Goal: Information Seeking & Learning: Compare options

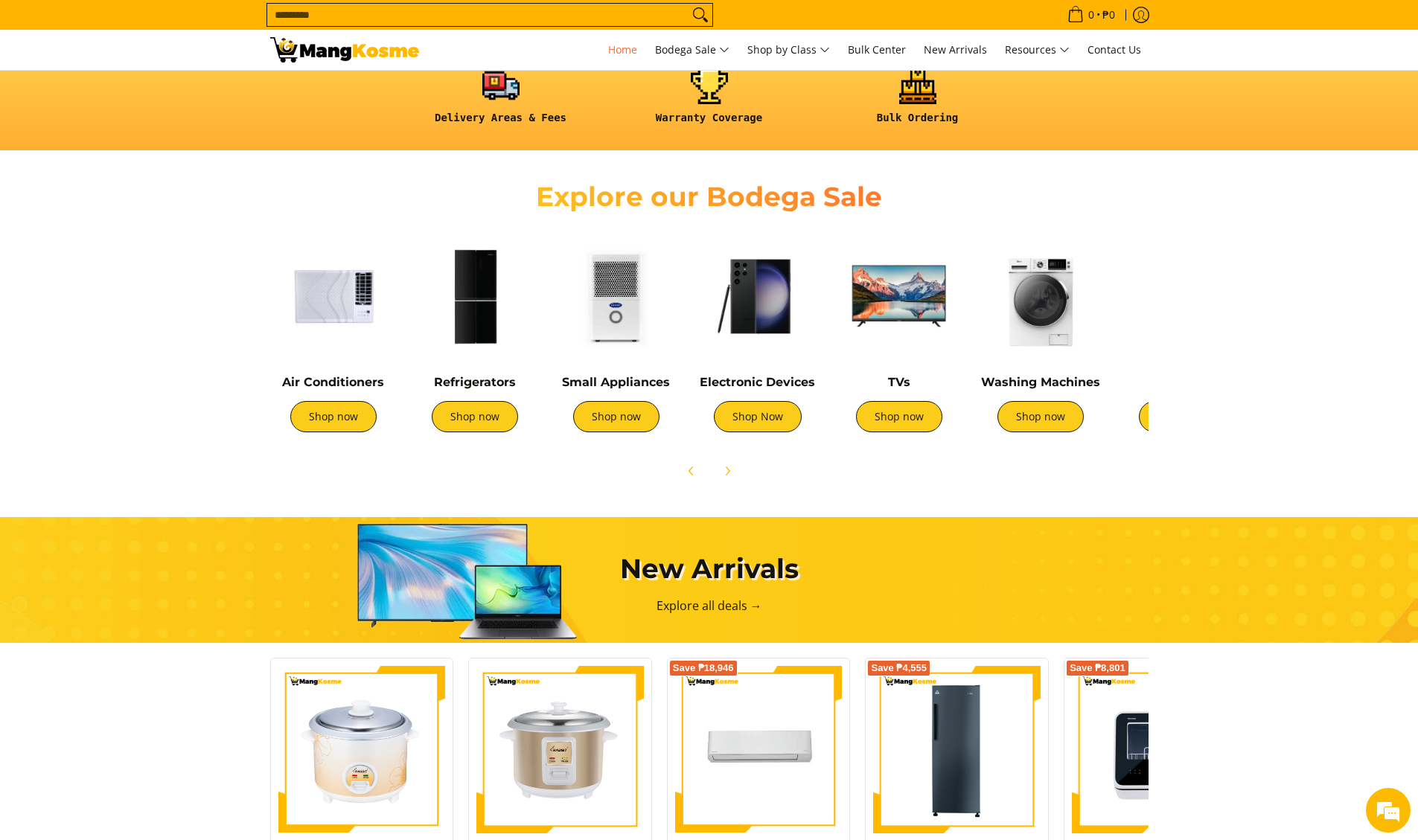
scroll to position [508, 0]
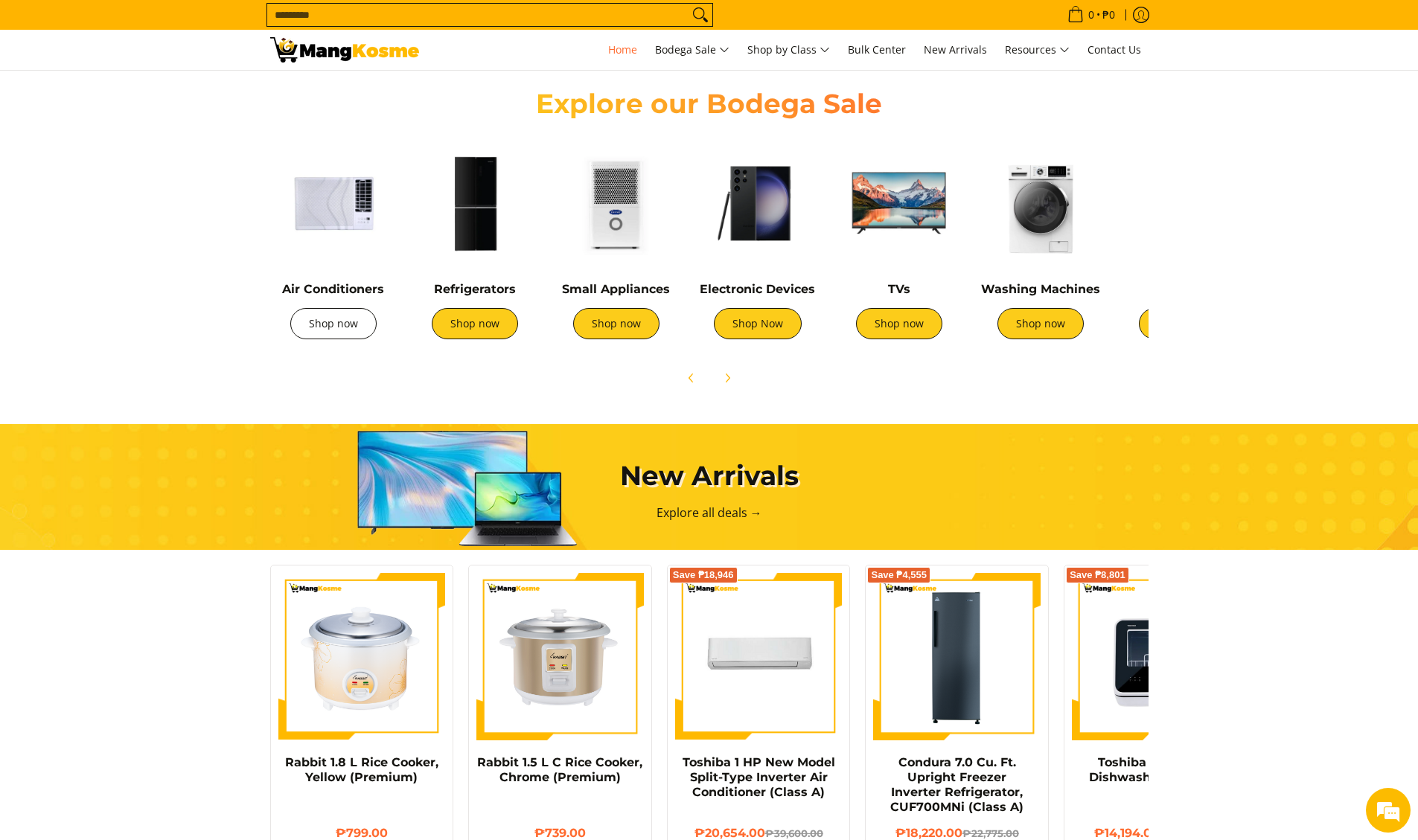
click at [338, 328] on link "Shop now" at bounding box center [334, 323] width 87 height 31
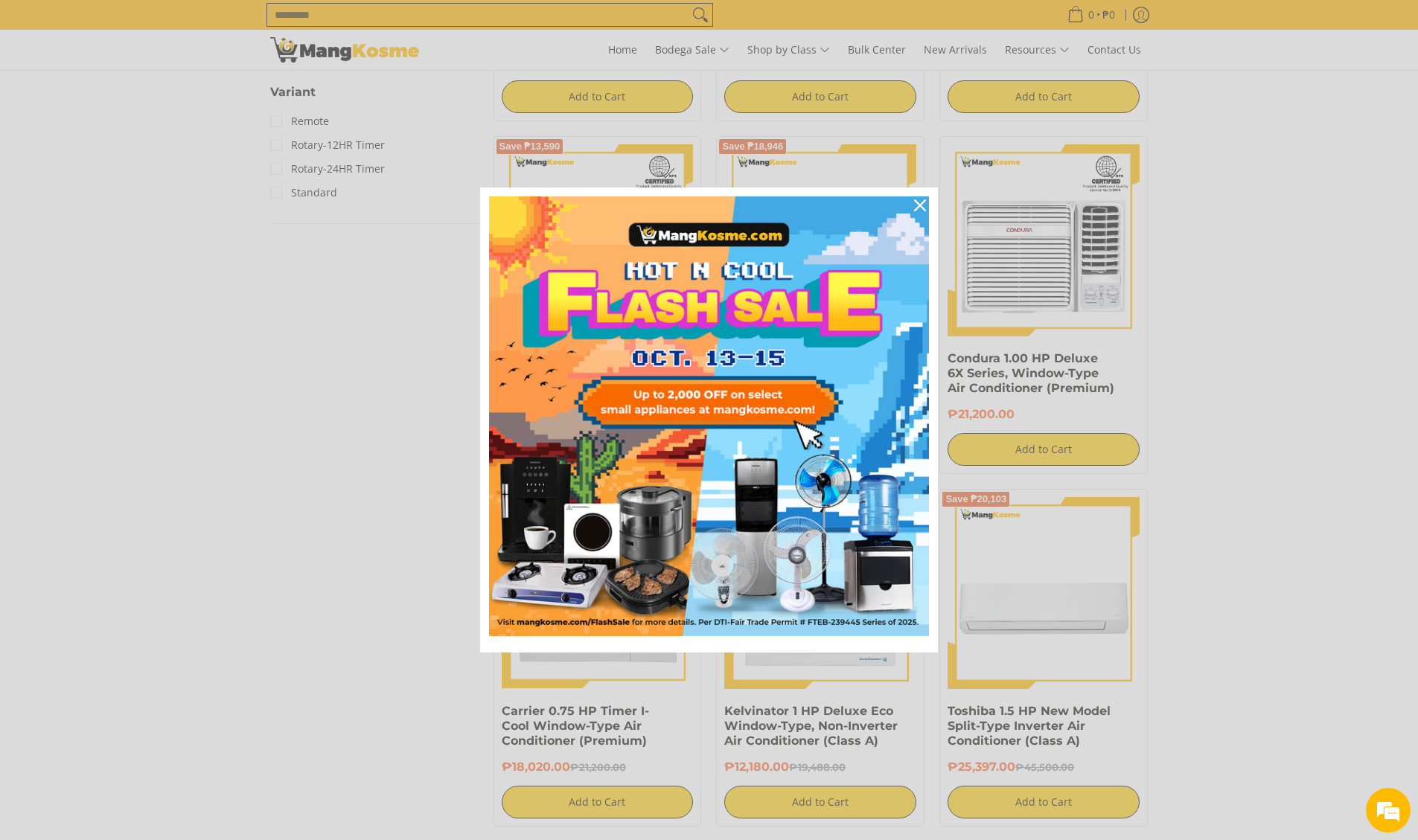
scroll to position [1280, 0]
click at [920, 206] on icon "close icon" at bounding box center [919, 206] width 12 height 12
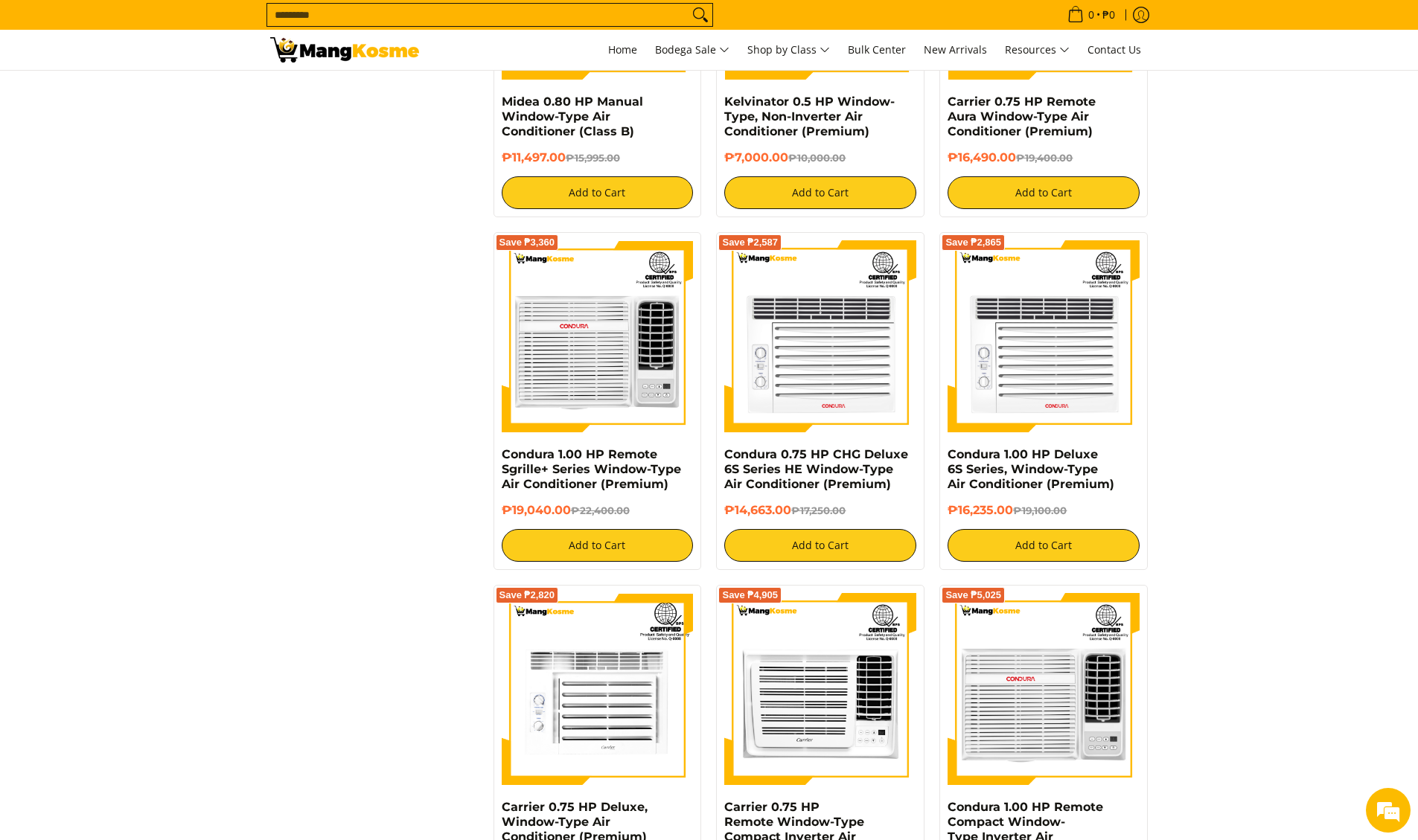
scroll to position [2651, 0]
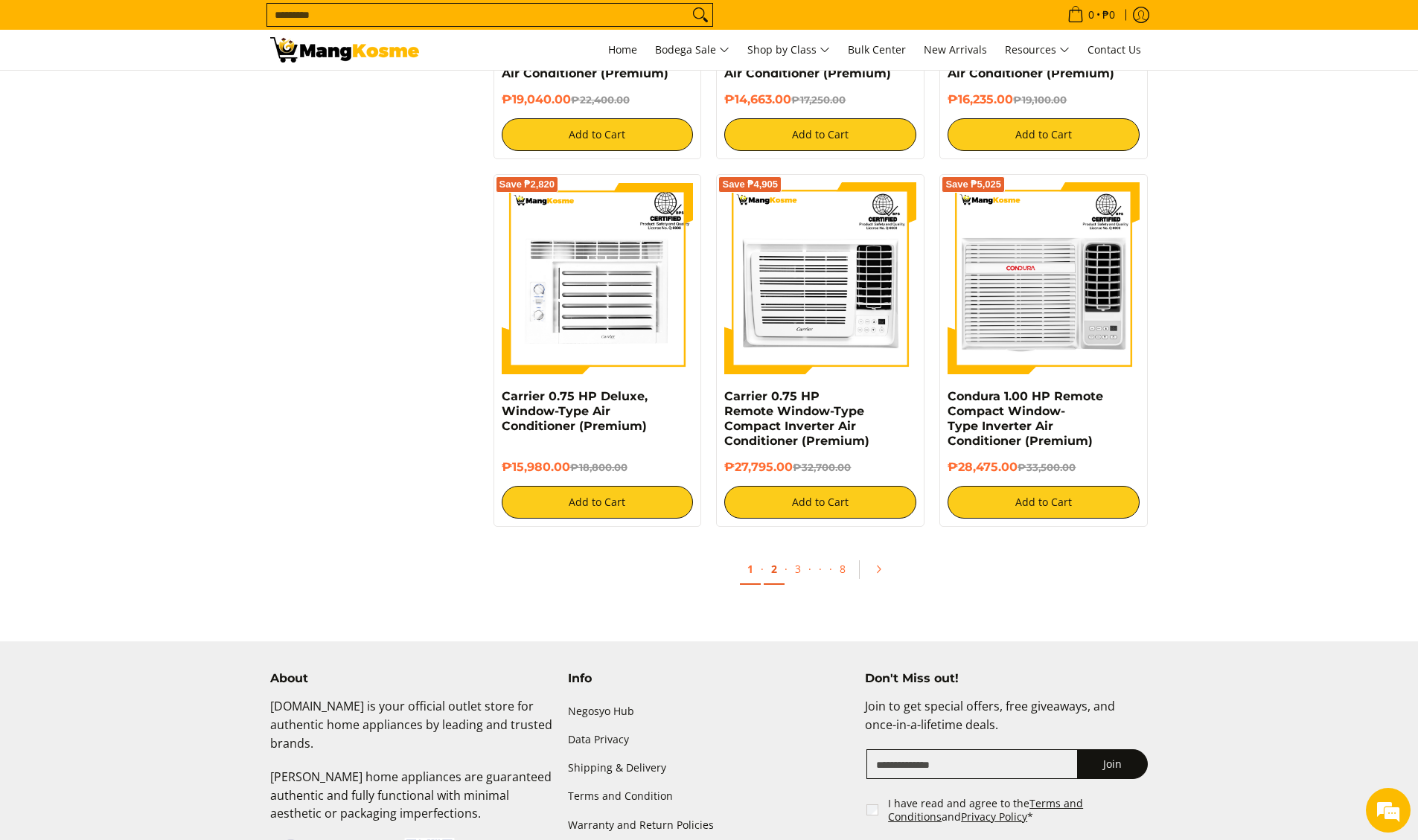
drag, startPoint x: 772, startPoint y: 569, endPoint x: 778, endPoint y: 581, distance: 13.4
click at [773, 570] on link "2" at bounding box center [774, 569] width 21 height 30
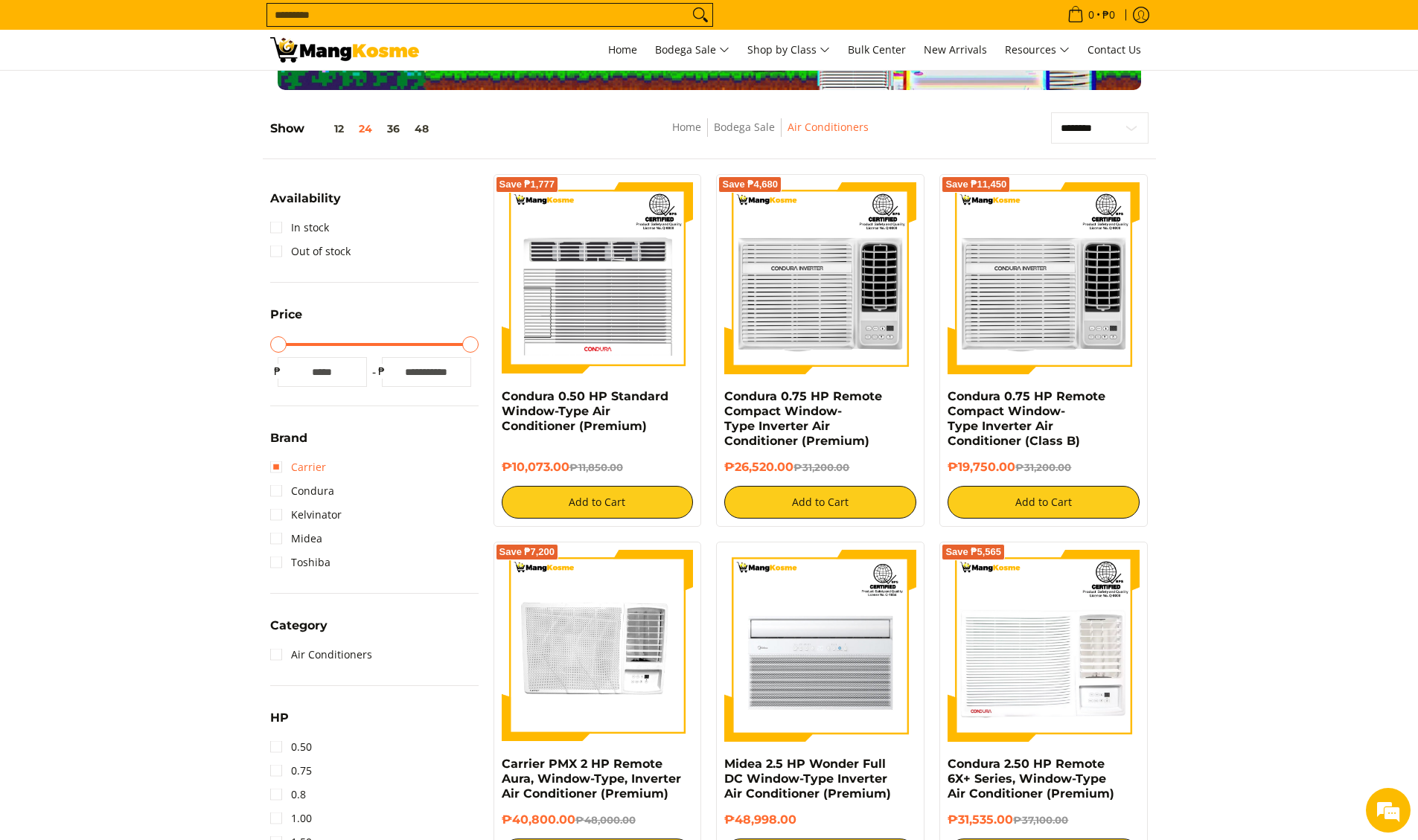
click at [295, 472] on link "Carrier" at bounding box center [298, 467] width 56 height 24
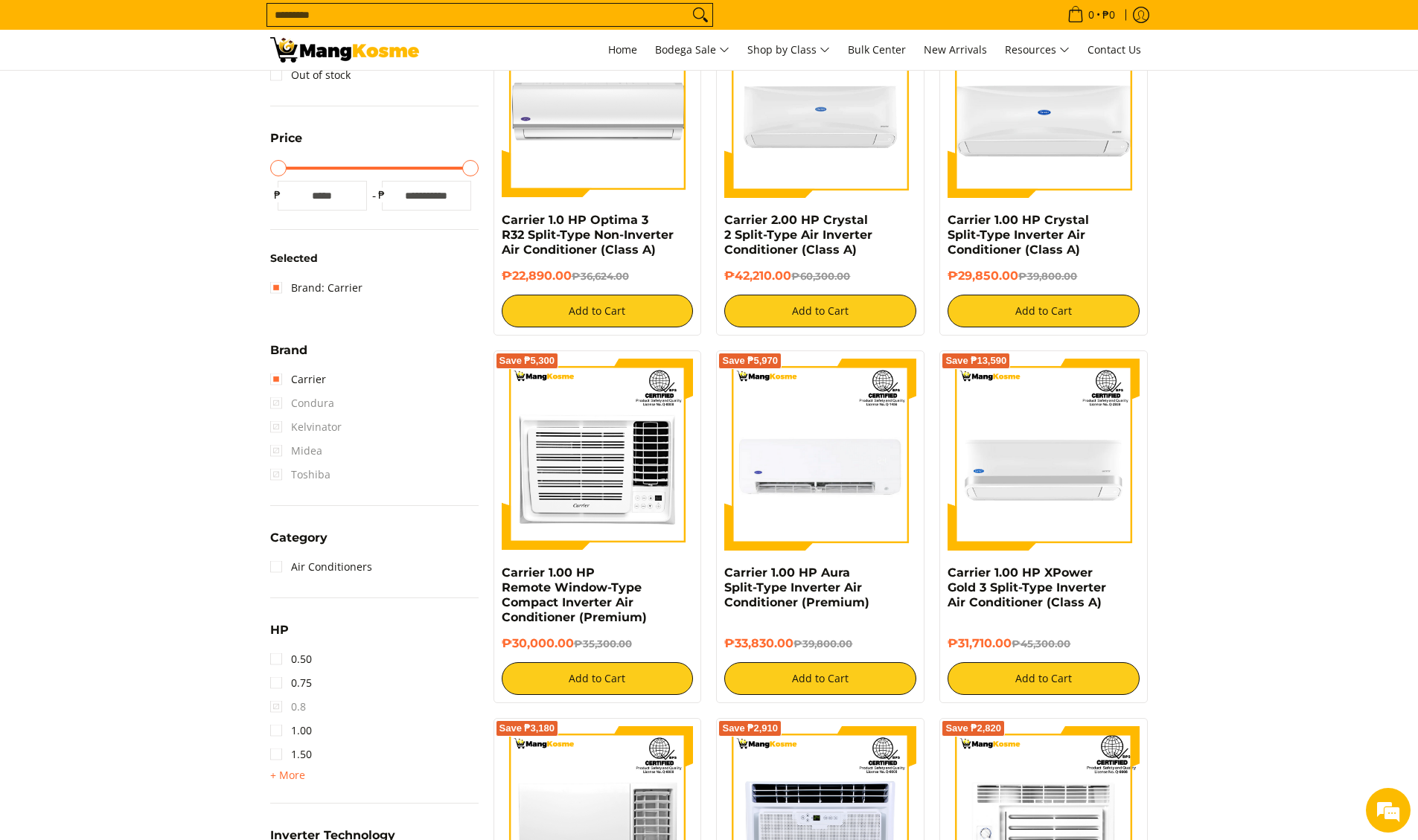
scroll to position [371, 0]
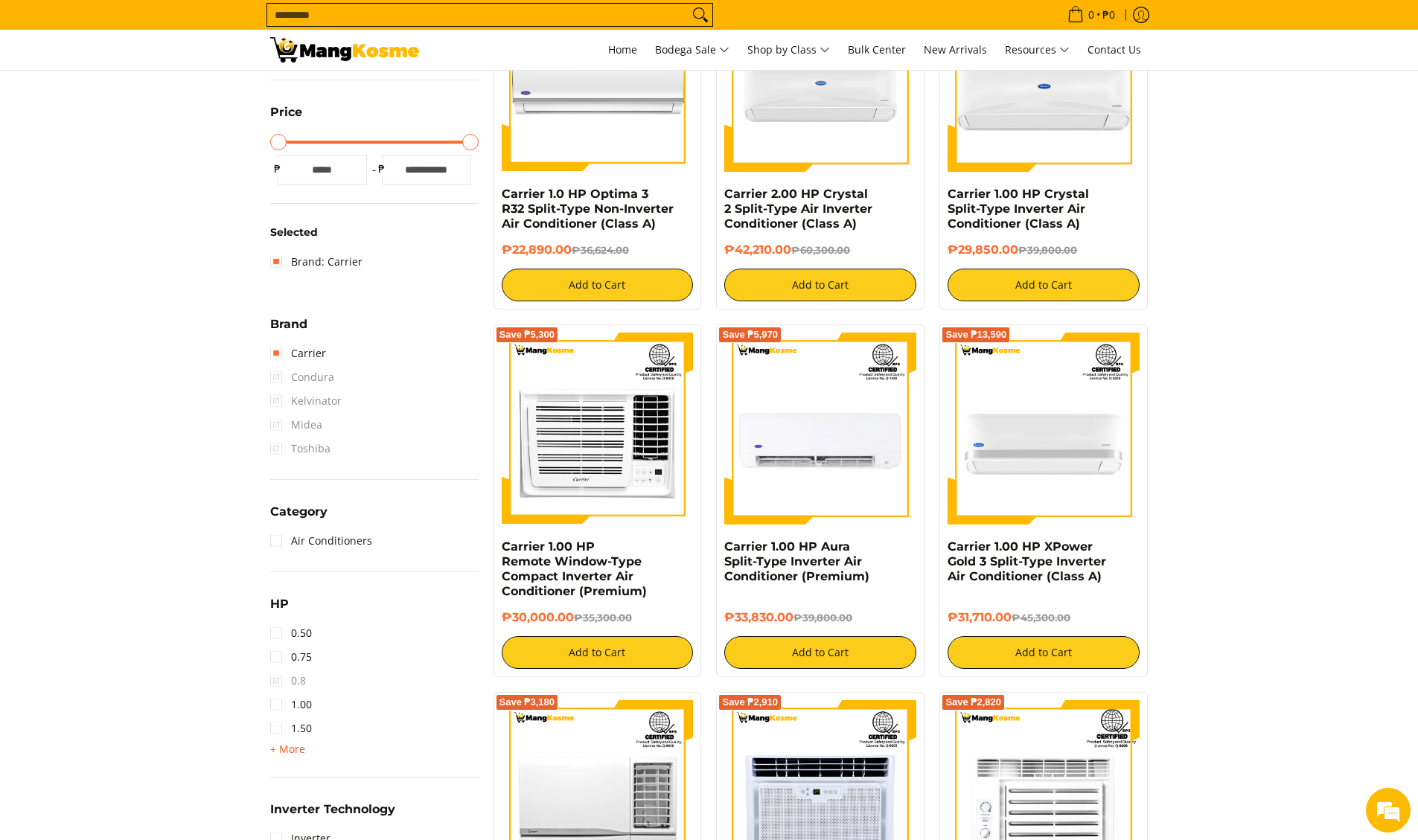
click at [276, 750] on span "+ More" at bounding box center [288, 749] width 35 height 12
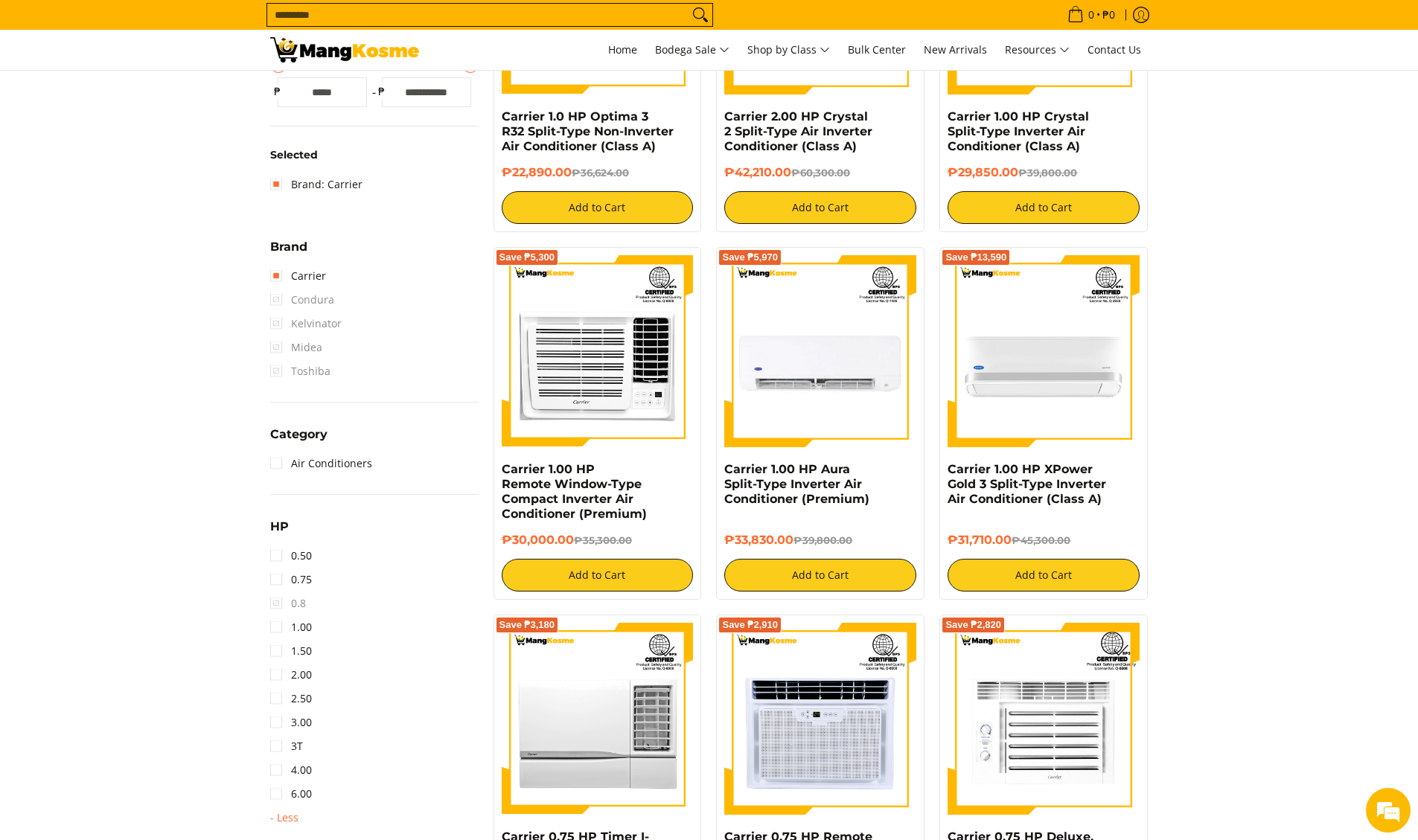
scroll to position [525, 0]
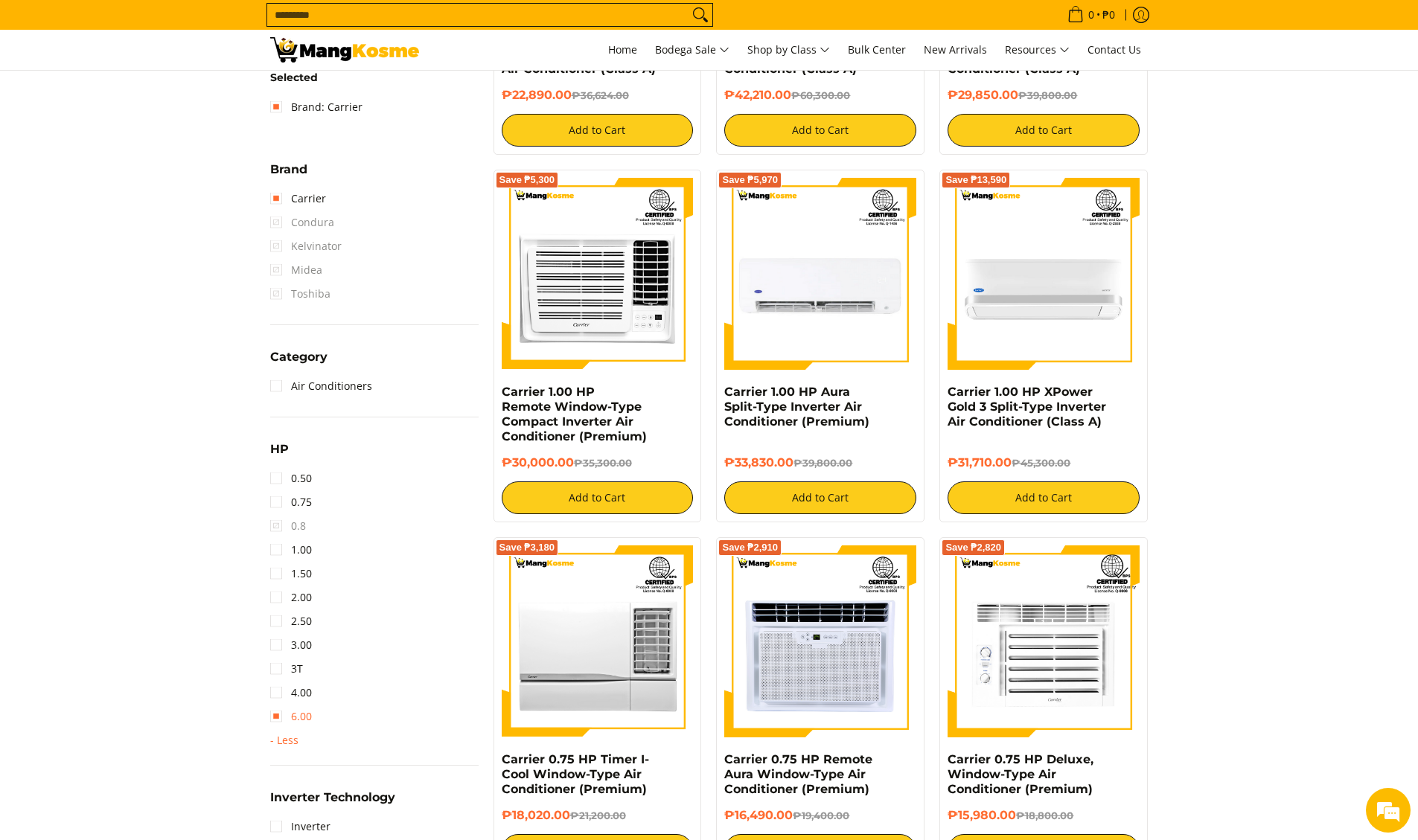
click at [295, 718] on link "6.00" at bounding box center [291, 716] width 41 height 24
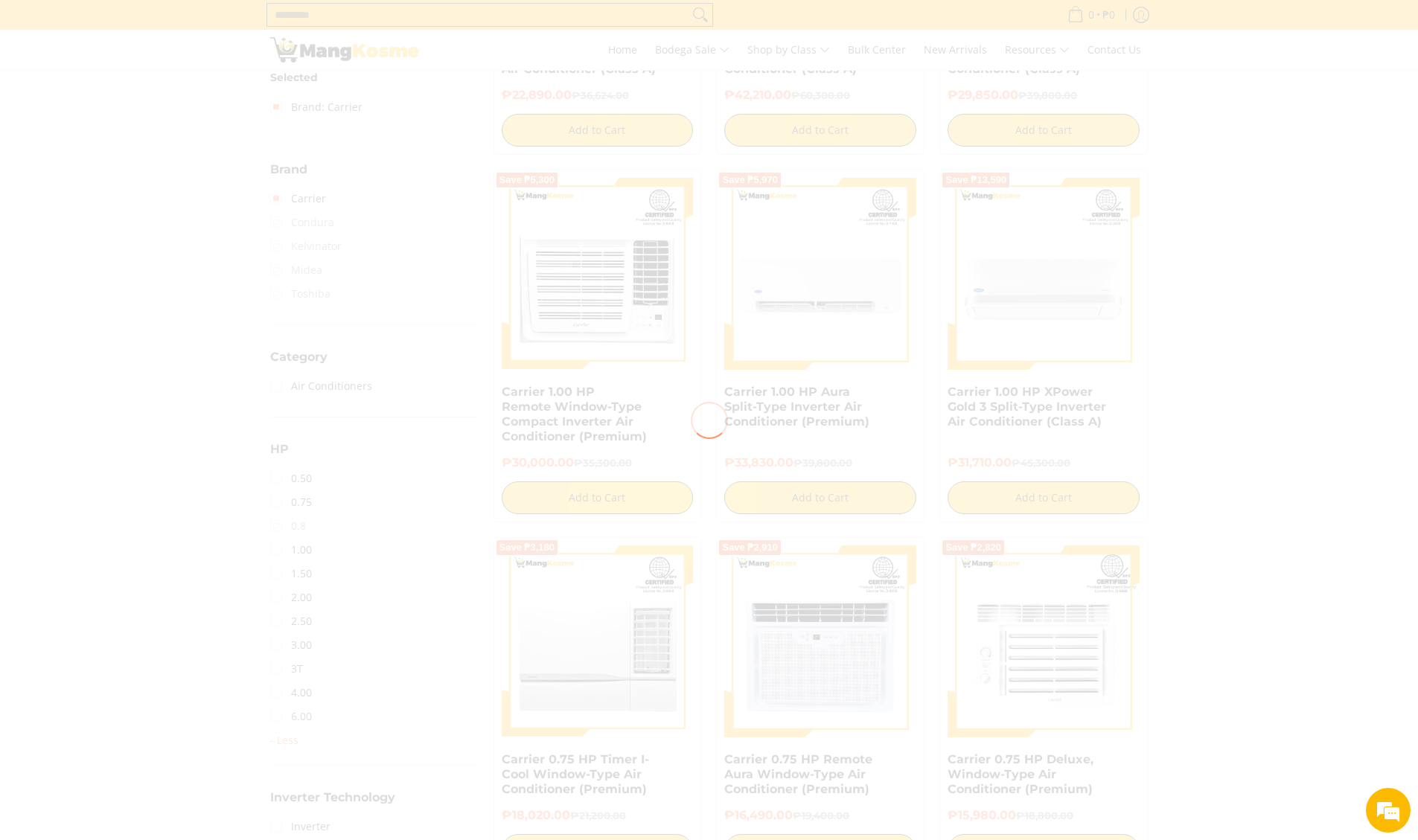
scroll to position [0, 0]
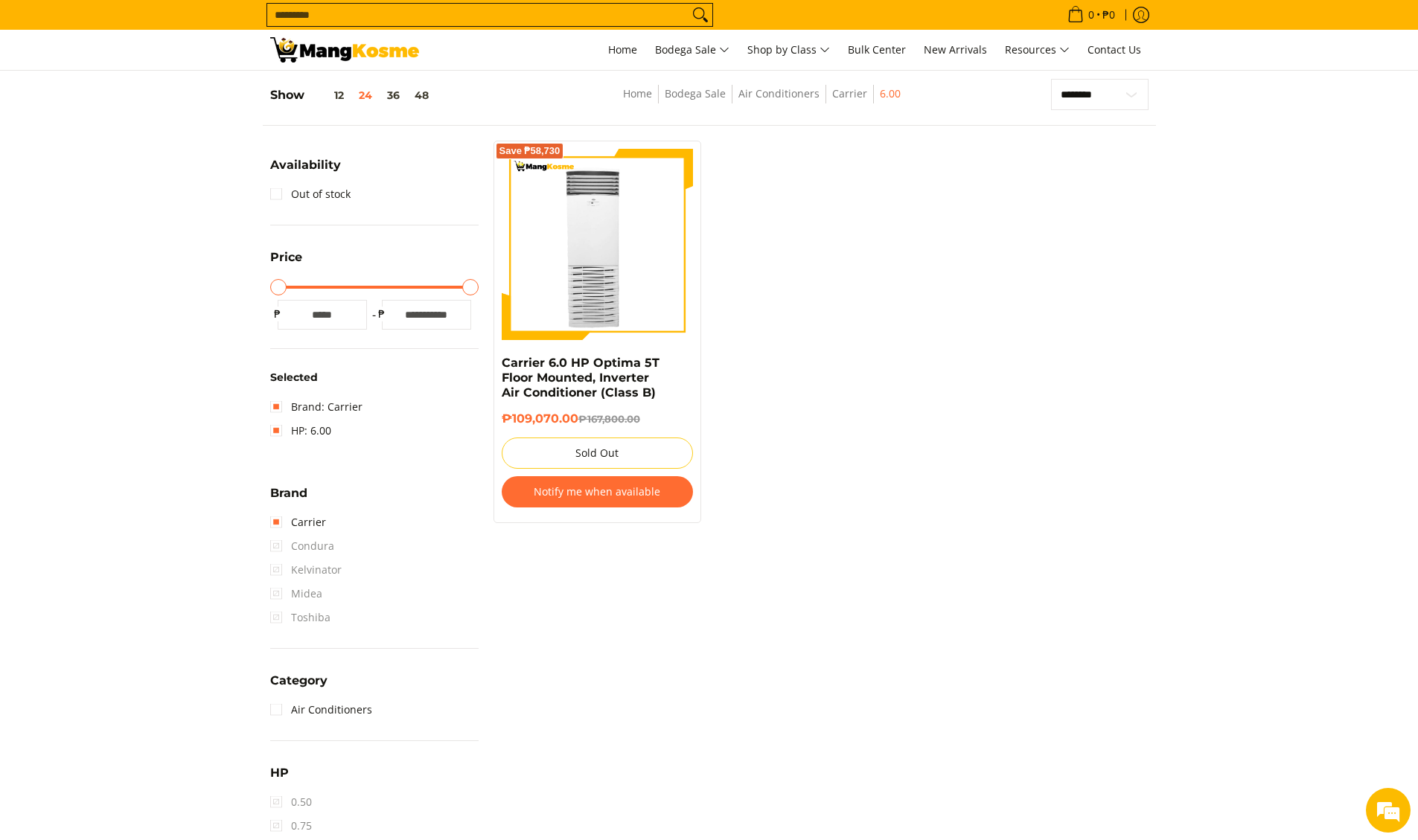
scroll to position [217, 0]
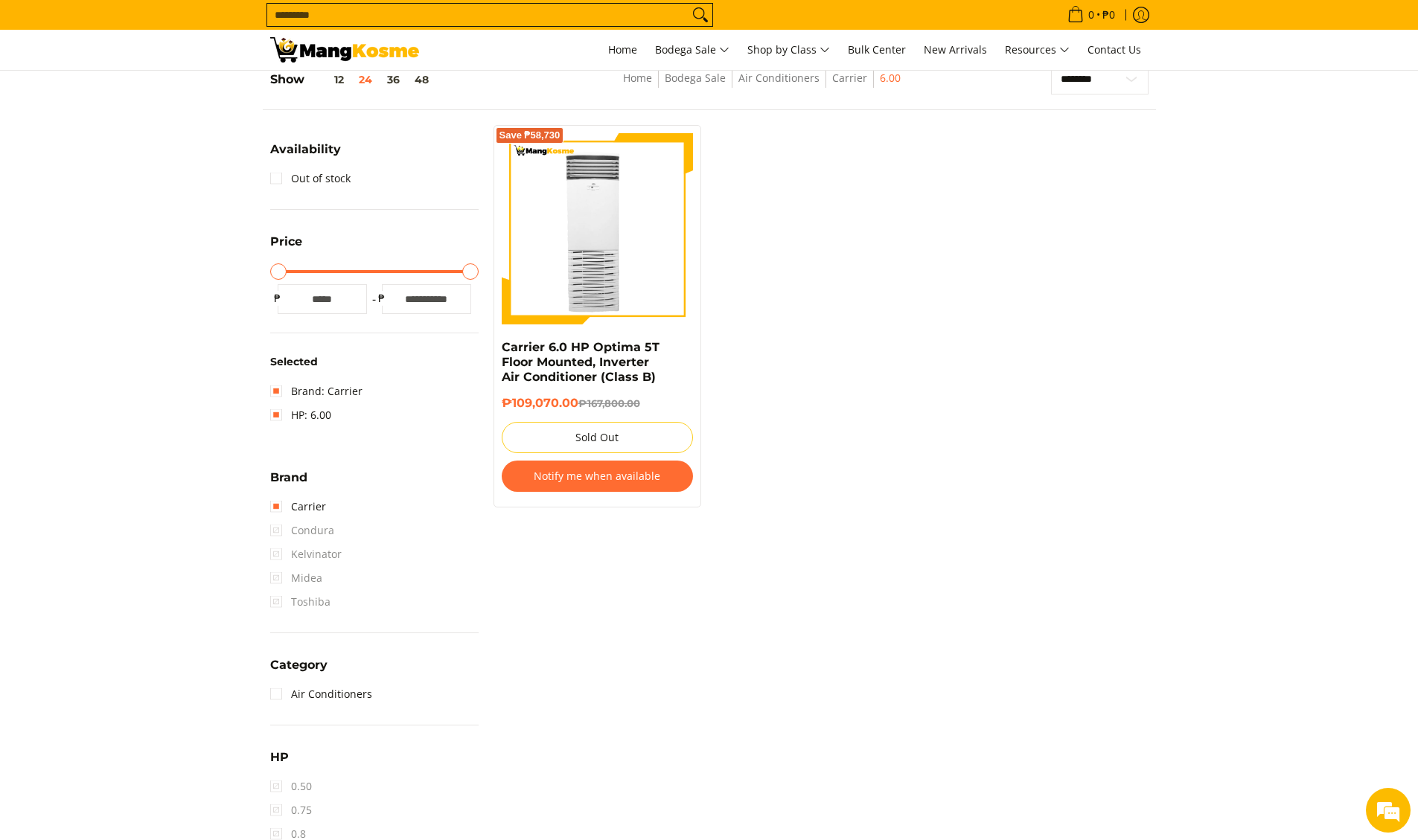
click at [274, 535] on span "Condura" at bounding box center [303, 530] width 64 height 24
click at [275, 529] on span "Condura" at bounding box center [303, 530] width 64 height 24
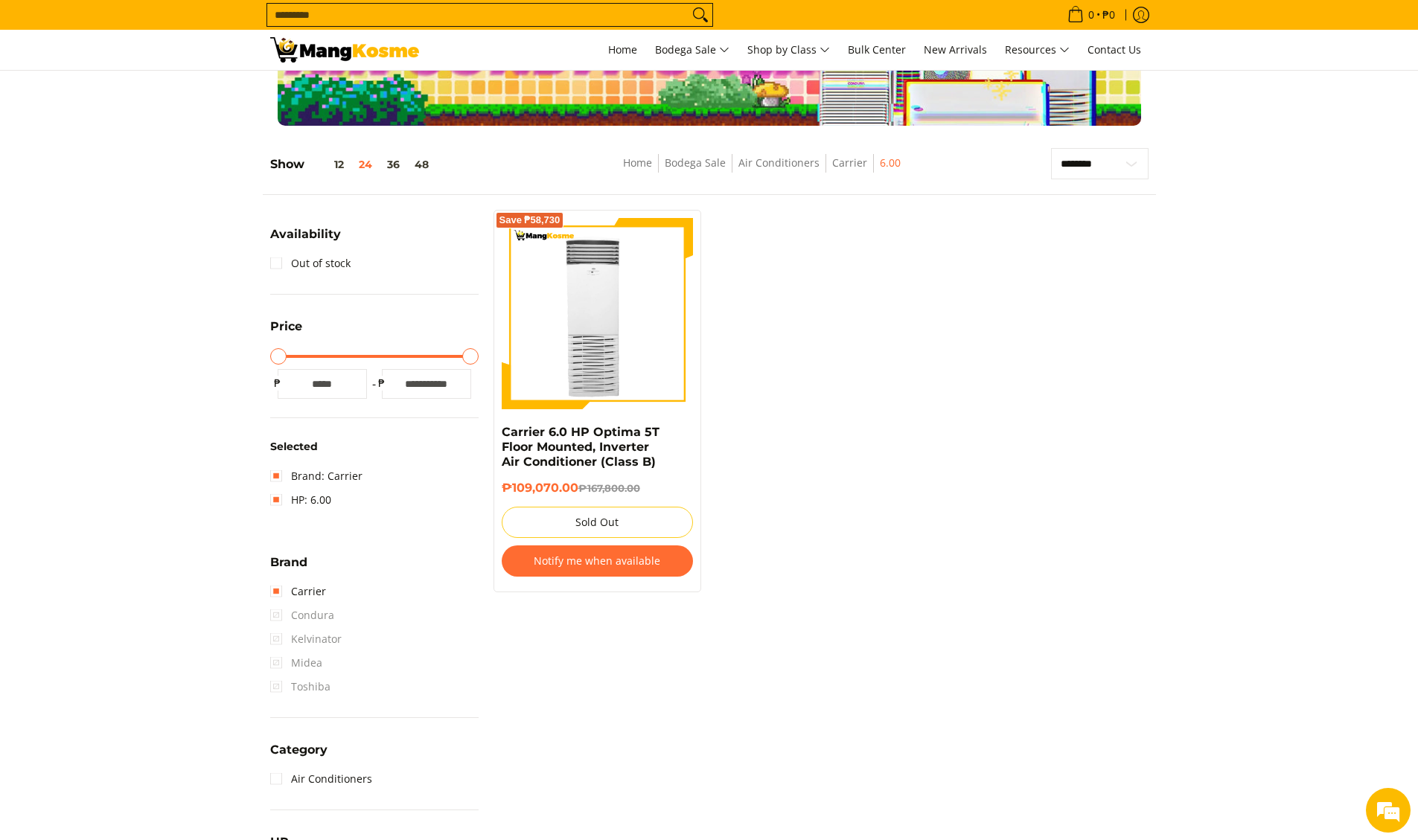
scroll to position [11, 0]
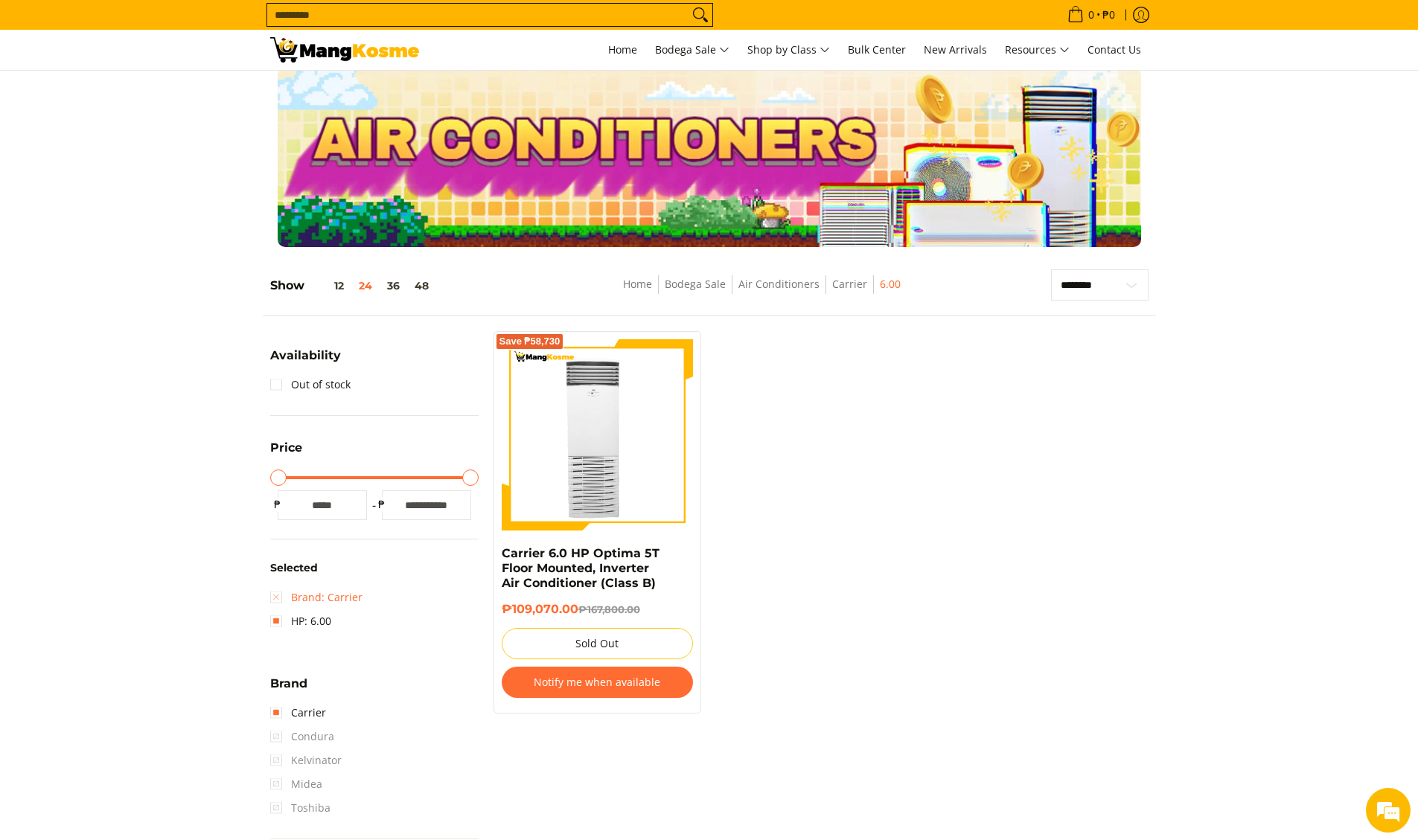
click at [279, 598] on link "Brand: Carrier" at bounding box center [317, 597] width 92 height 24
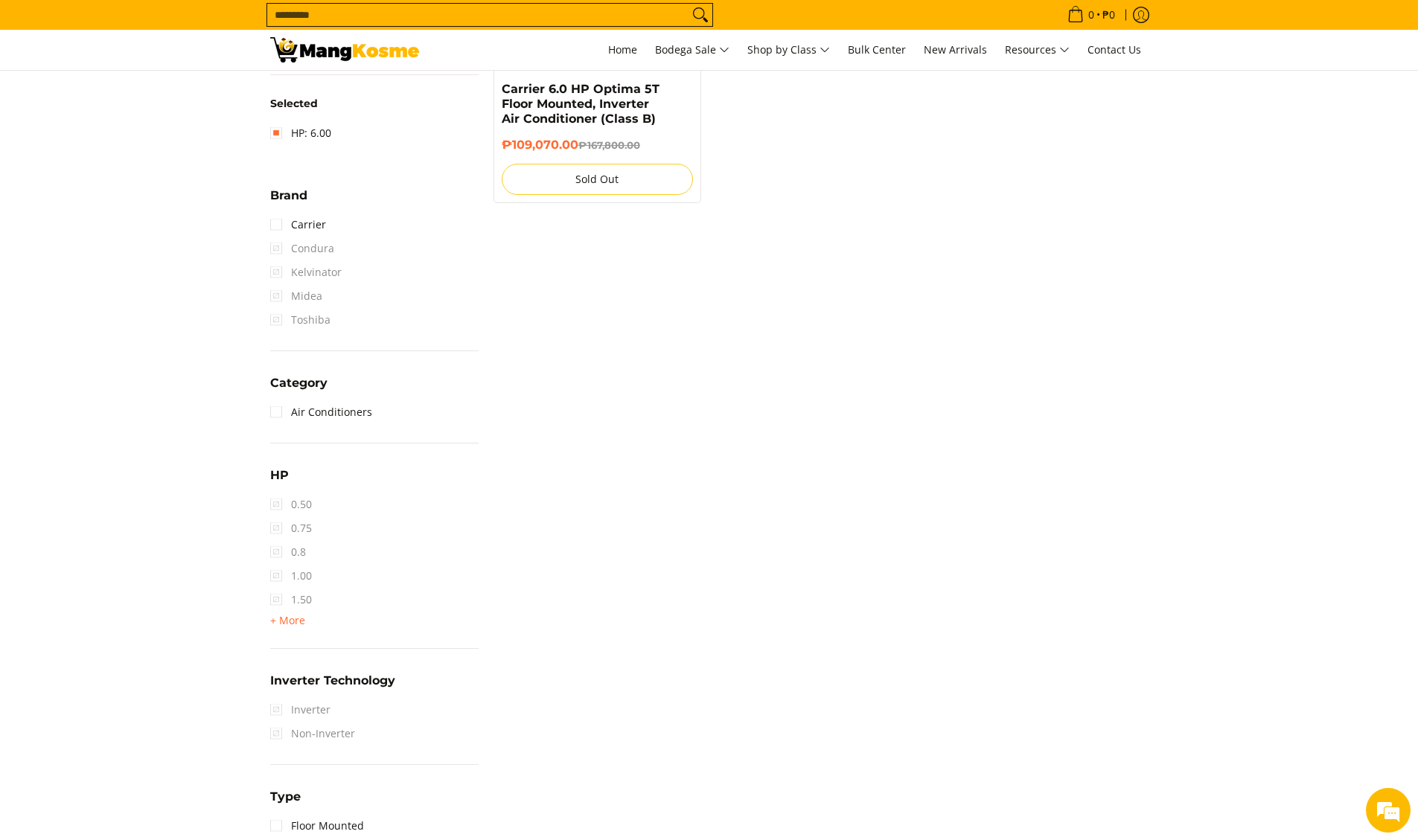
scroll to position [592, 0]
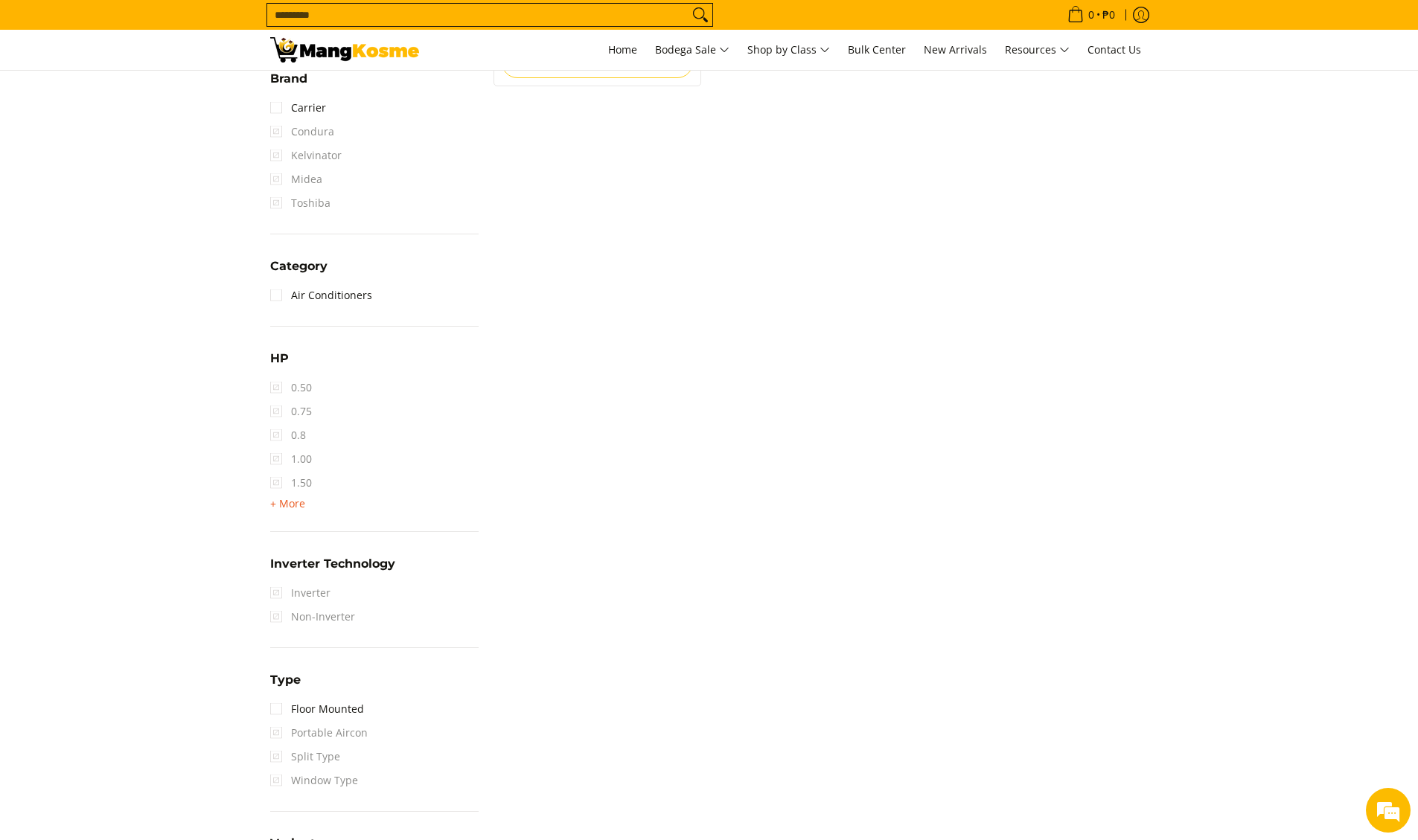
click at [273, 501] on span "+ More" at bounding box center [288, 503] width 35 height 12
drag, startPoint x: 273, startPoint y: 602, endPoint x: 272, endPoint y: 617, distance: 15.0
click at [275, 604] on span "4.00" at bounding box center [291, 601] width 41 height 24
click at [275, 625] on link "6.00" at bounding box center [291, 625] width 41 height 24
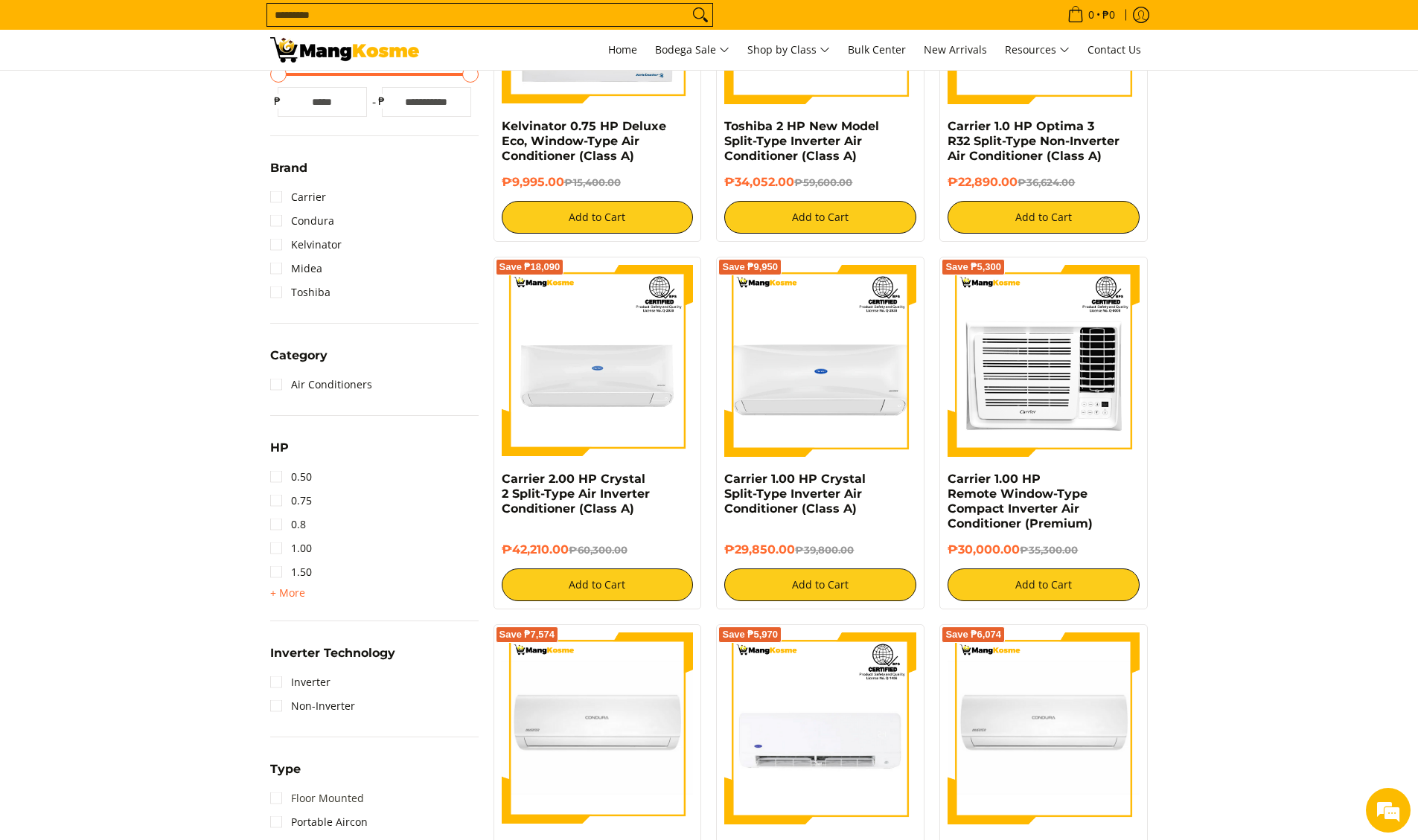
scroll to position [584, 0]
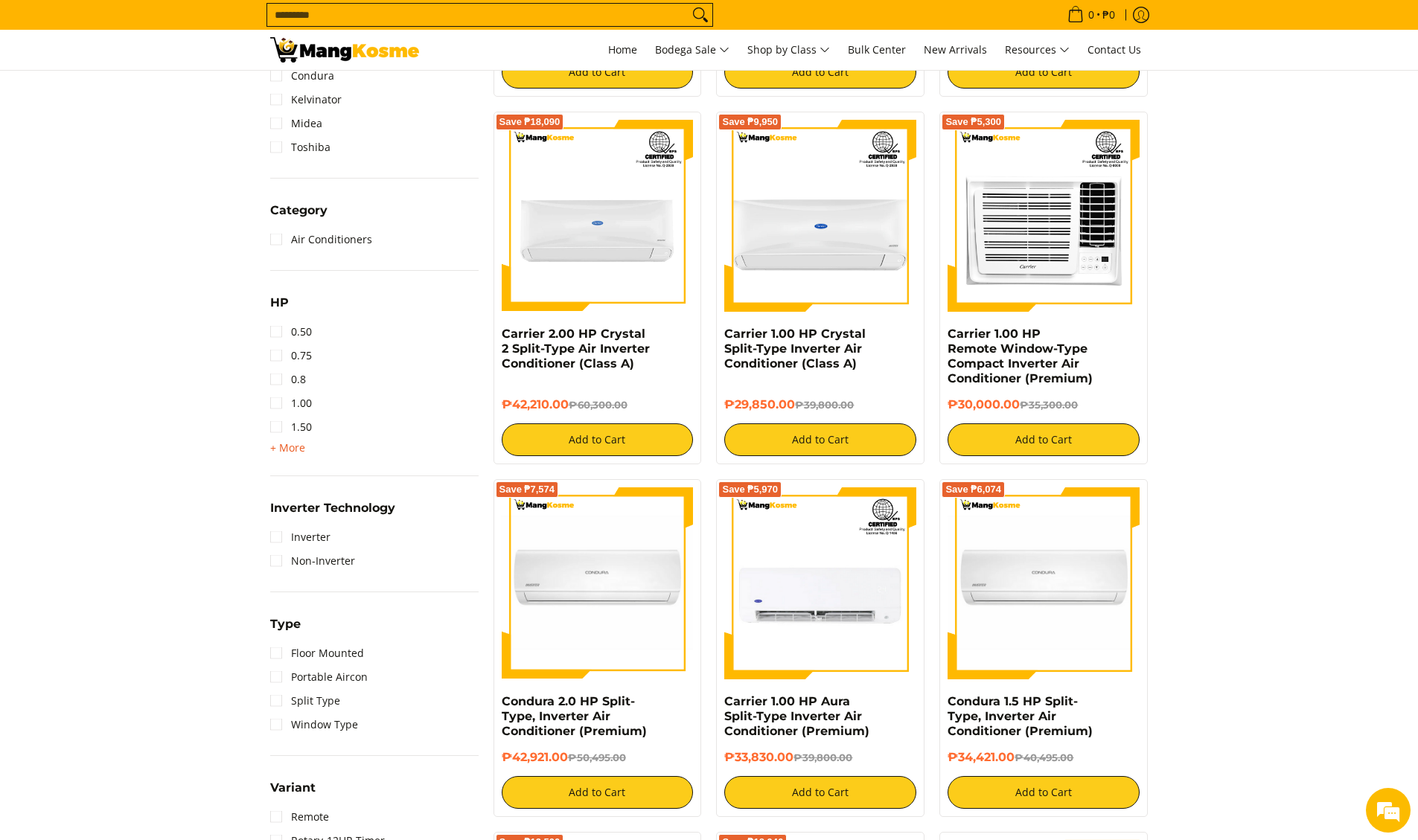
click at [276, 451] on span "+ More" at bounding box center [288, 448] width 35 height 12
drag, startPoint x: 281, startPoint y: 546, endPoint x: 289, endPoint y: 550, distance: 8.9
click at [281, 547] on link "4.00" at bounding box center [291, 546] width 41 height 24
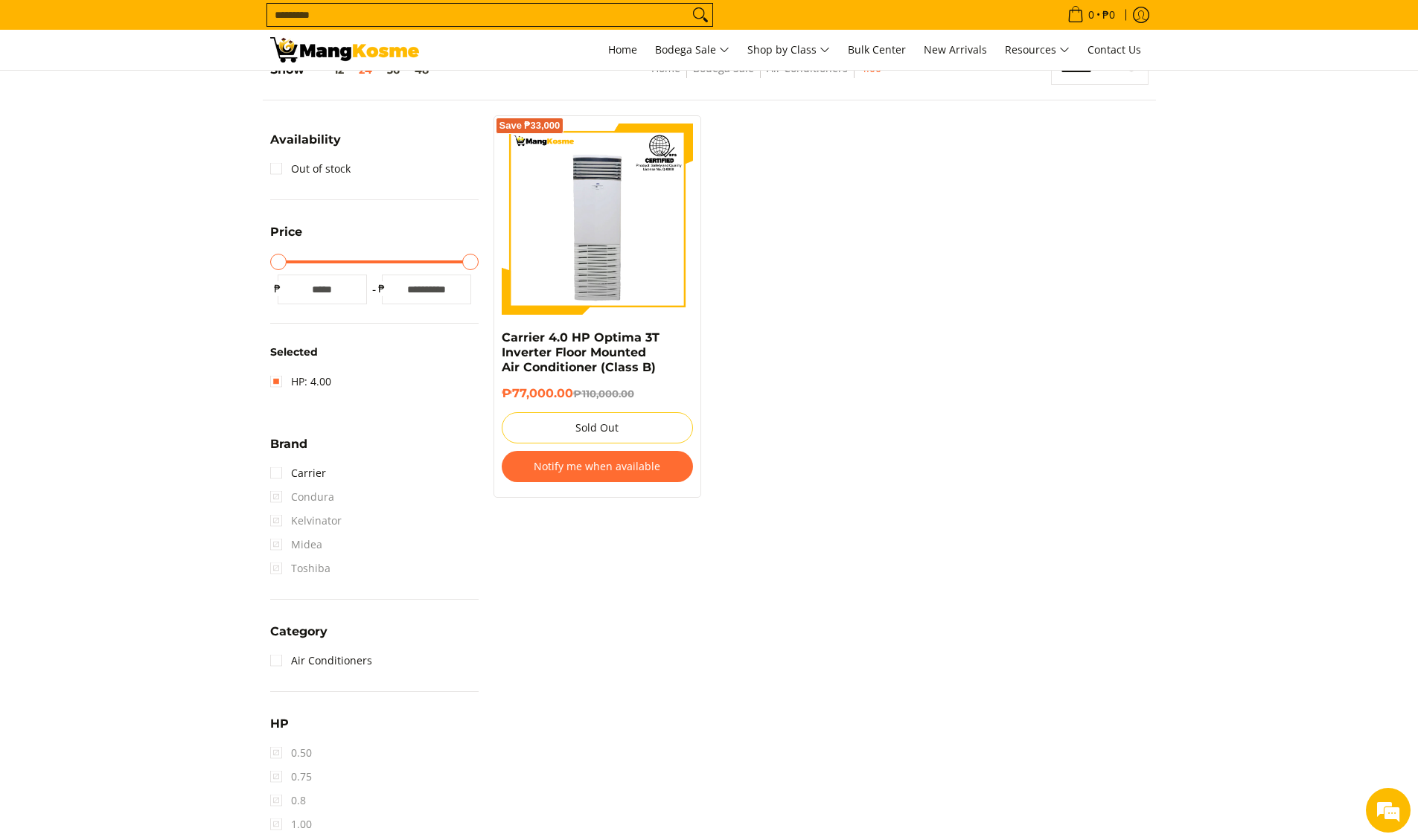
scroll to position [210, 0]
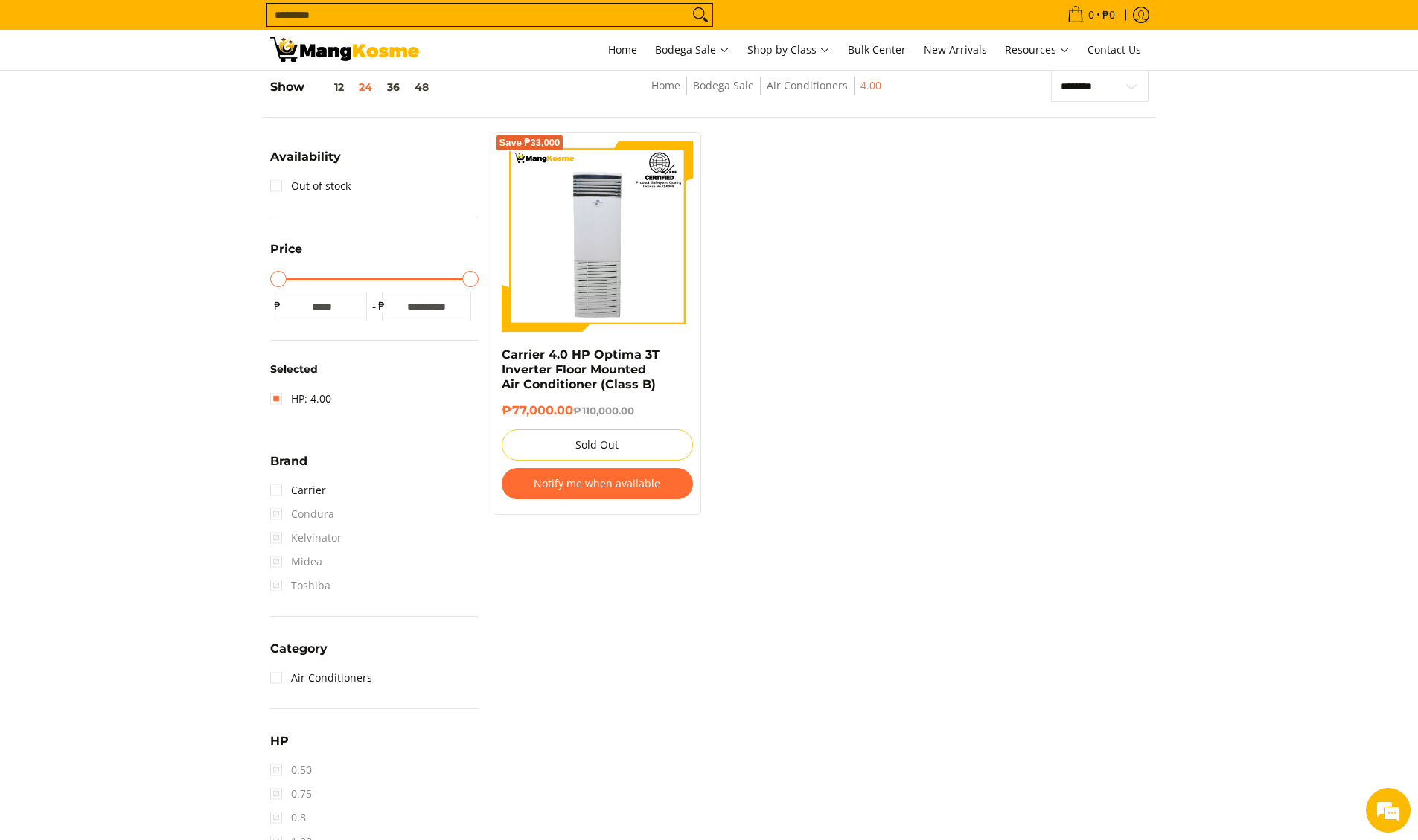
click at [341, 55] on img at bounding box center [345, 49] width 149 height 25
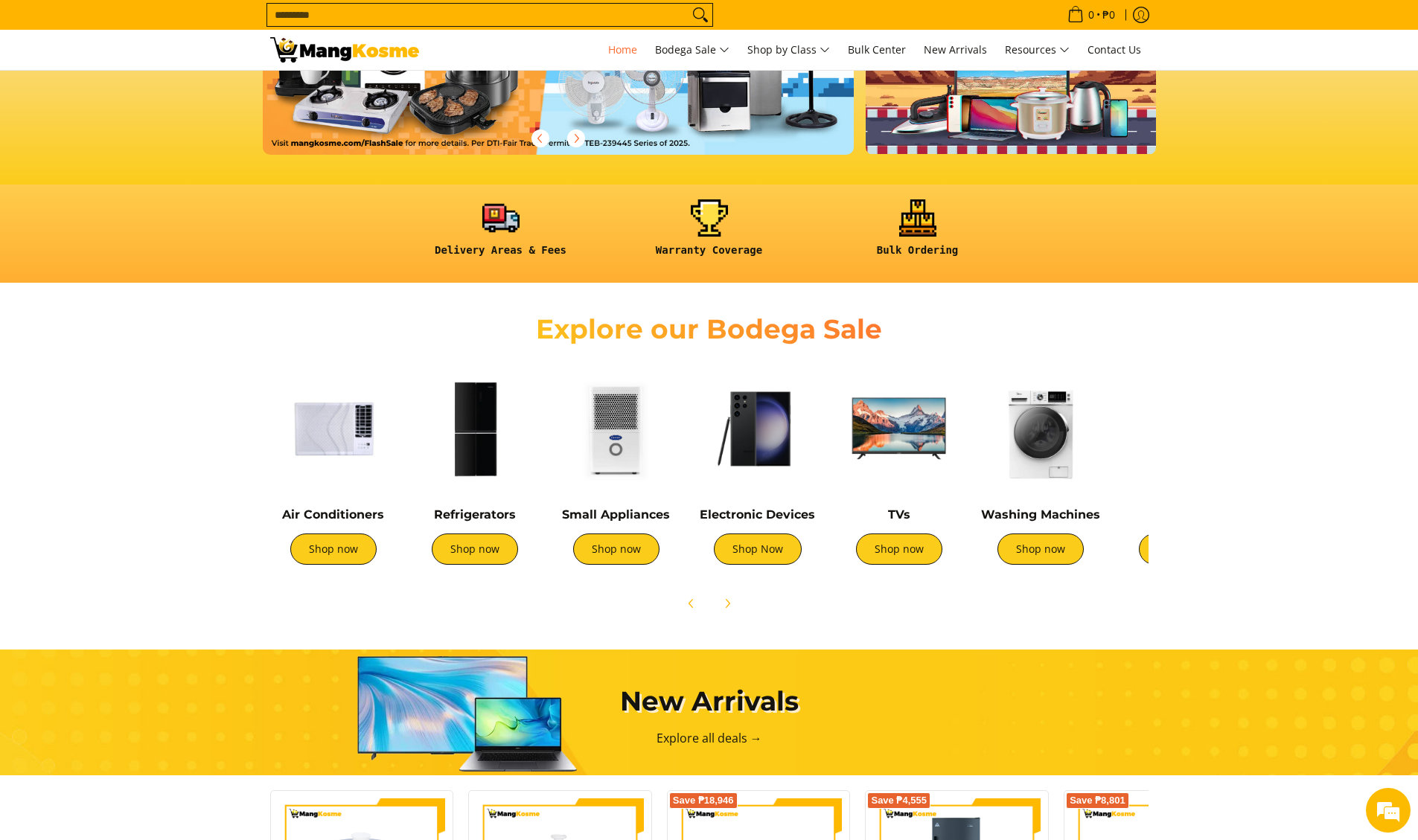
scroll to position [289, 0]
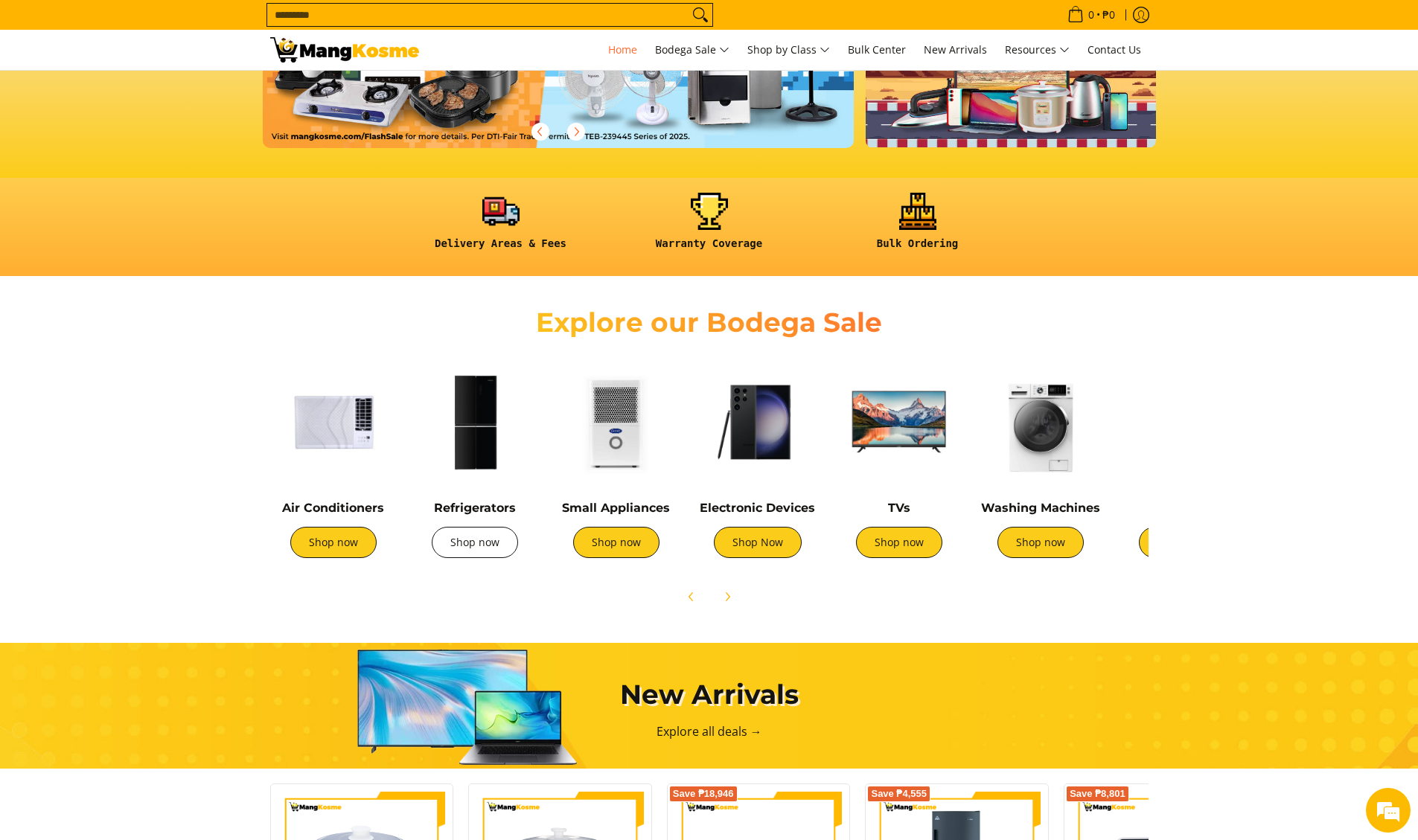
click at [471, 543] on link "Shop now" at bounding box center [475, 542] width 87 height 31
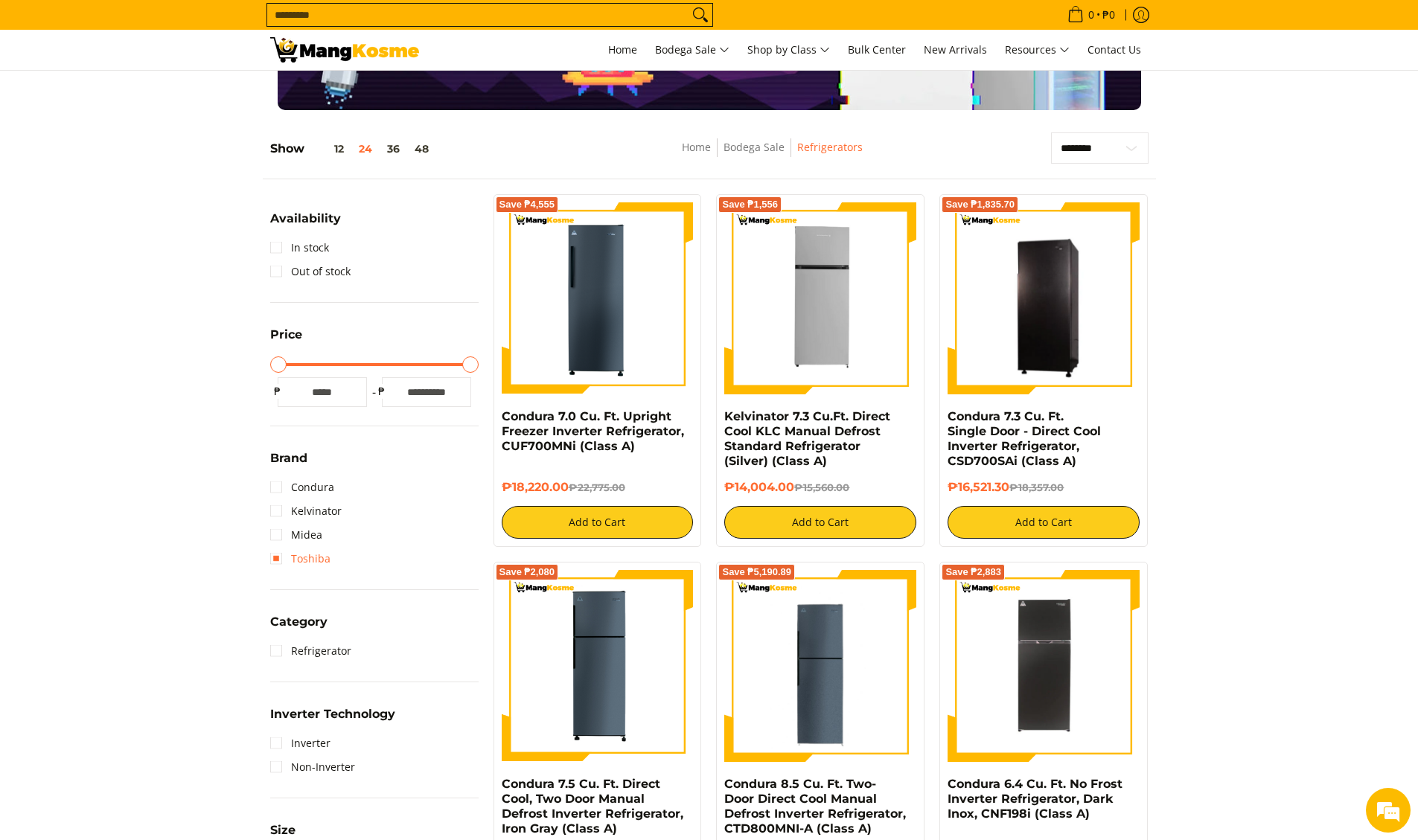
click at [279, 556] on link "Toshiba" at bounding box center [301, 558] width 60 height 24
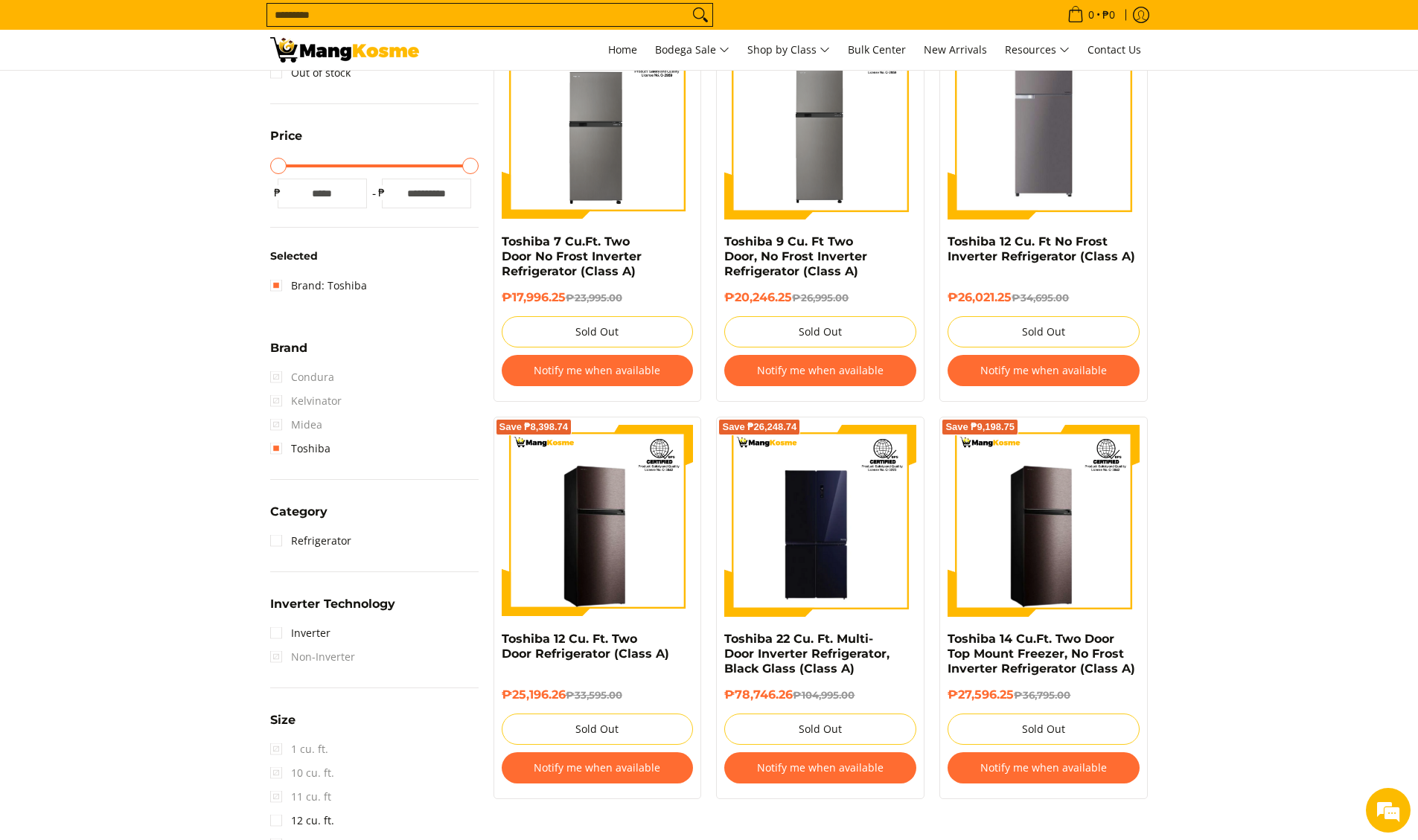
scroll to position [382, 0]
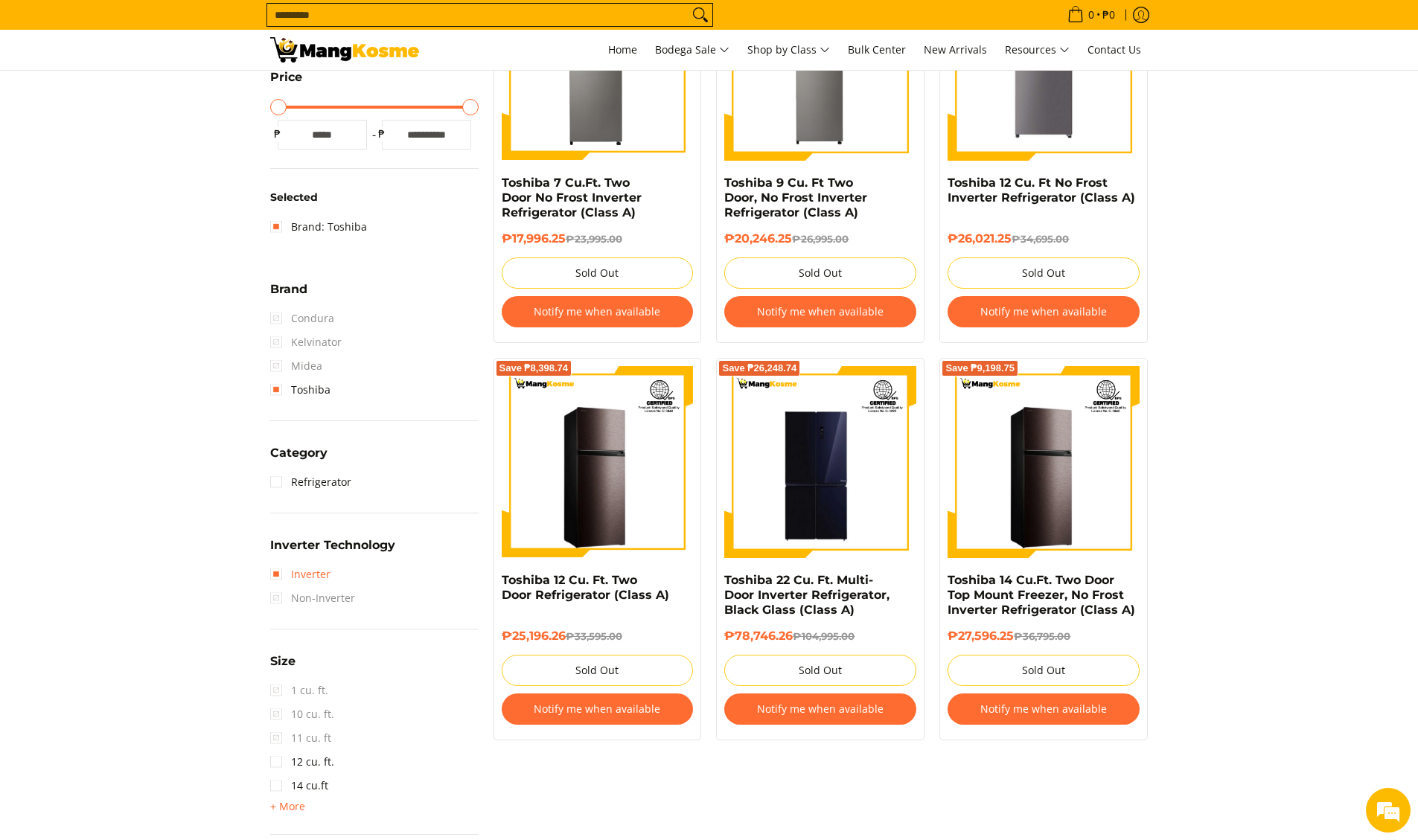
drag, startPoint x: 276, startPoint y: 570, endPoint x: 352, endPoint y: 578, distance: 76.4
click at [276, 570] on link "Inverter" at bounding box center [301, 574] width 60 height 24
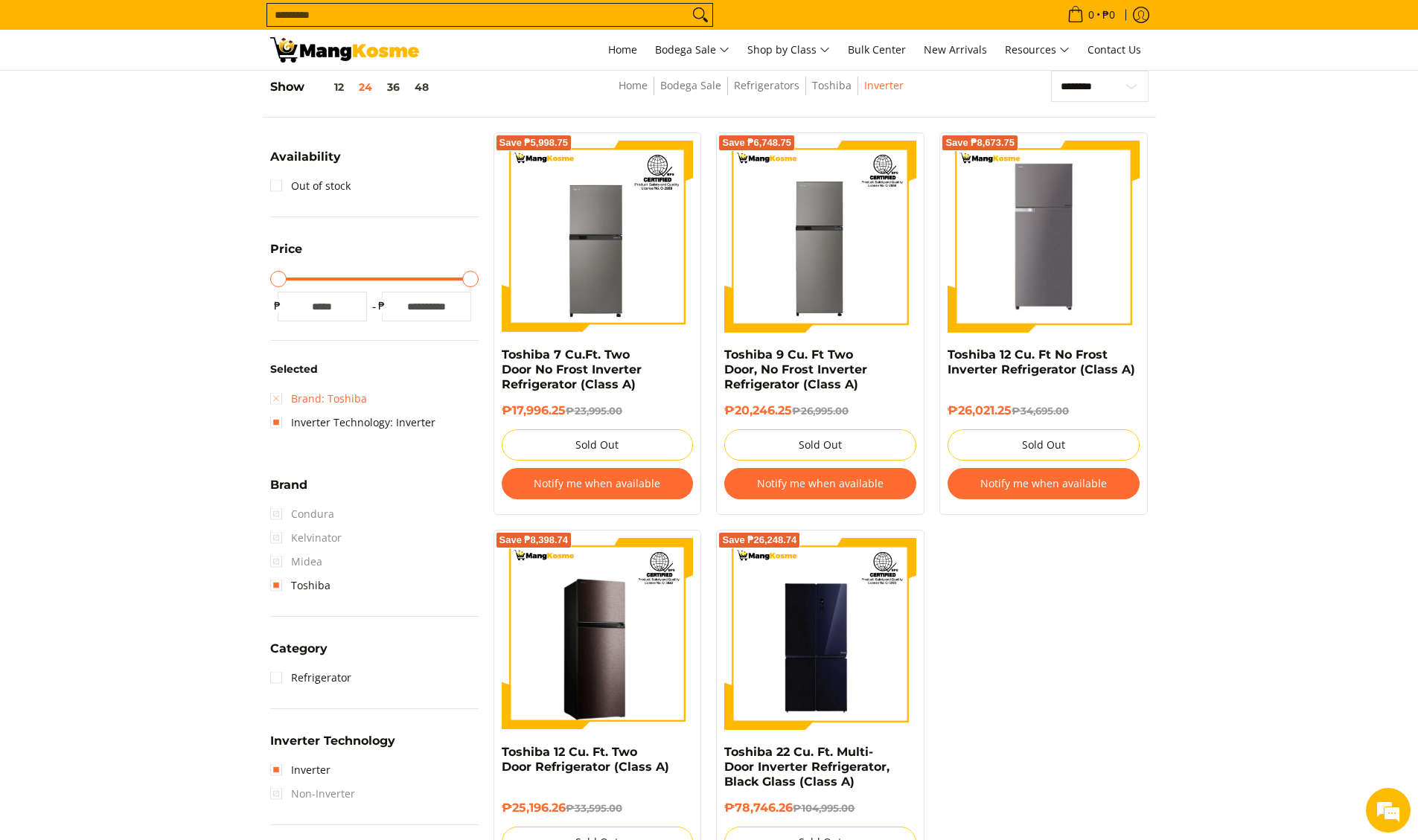
click at [271, 398] on link "Brand: Toshiba" at bounding box center [319, 398] width 97 height 24
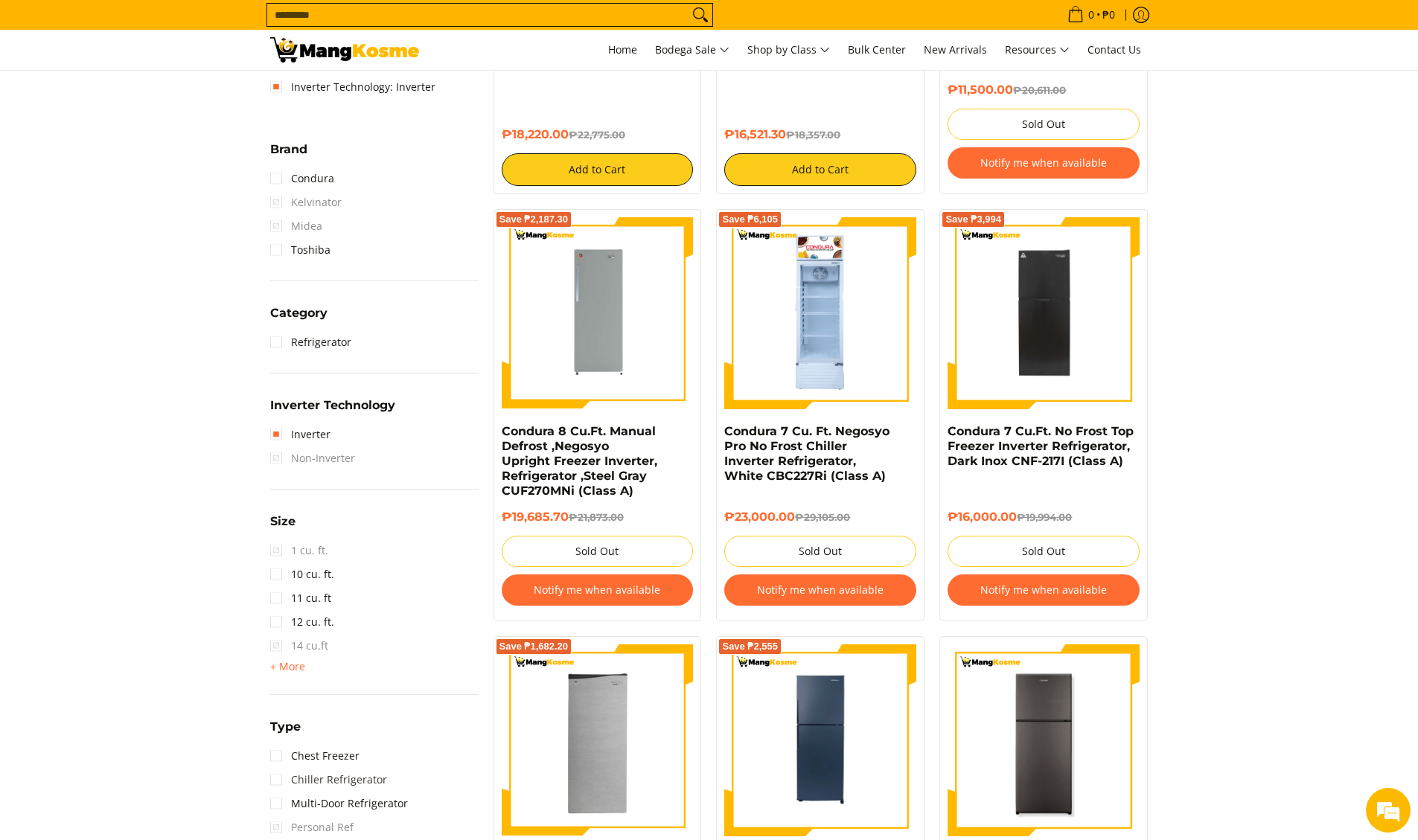
scroll to position [622, 0]
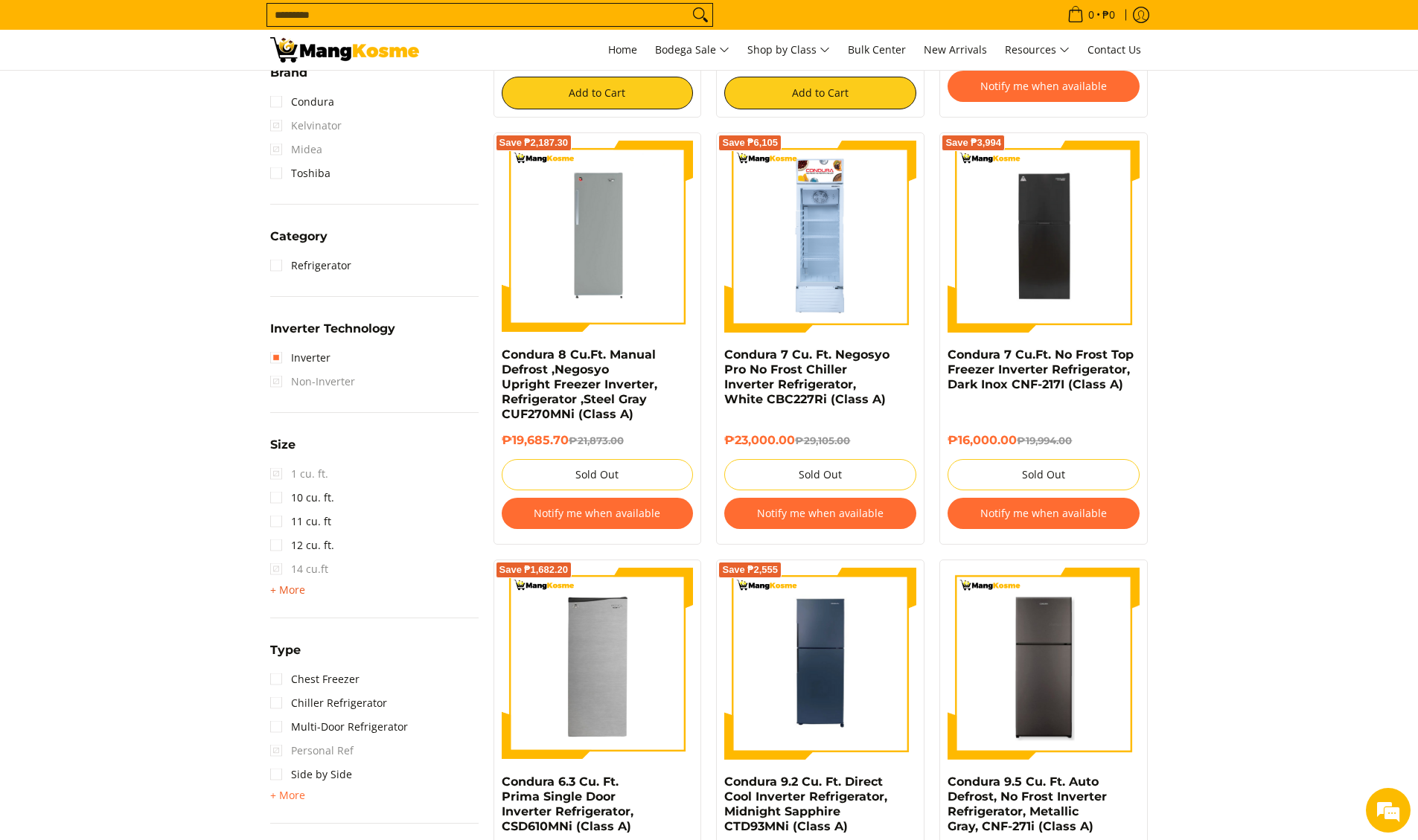
click at [273, 592] on span "+ More" at bounding box center [288, 590] width 35 height 12
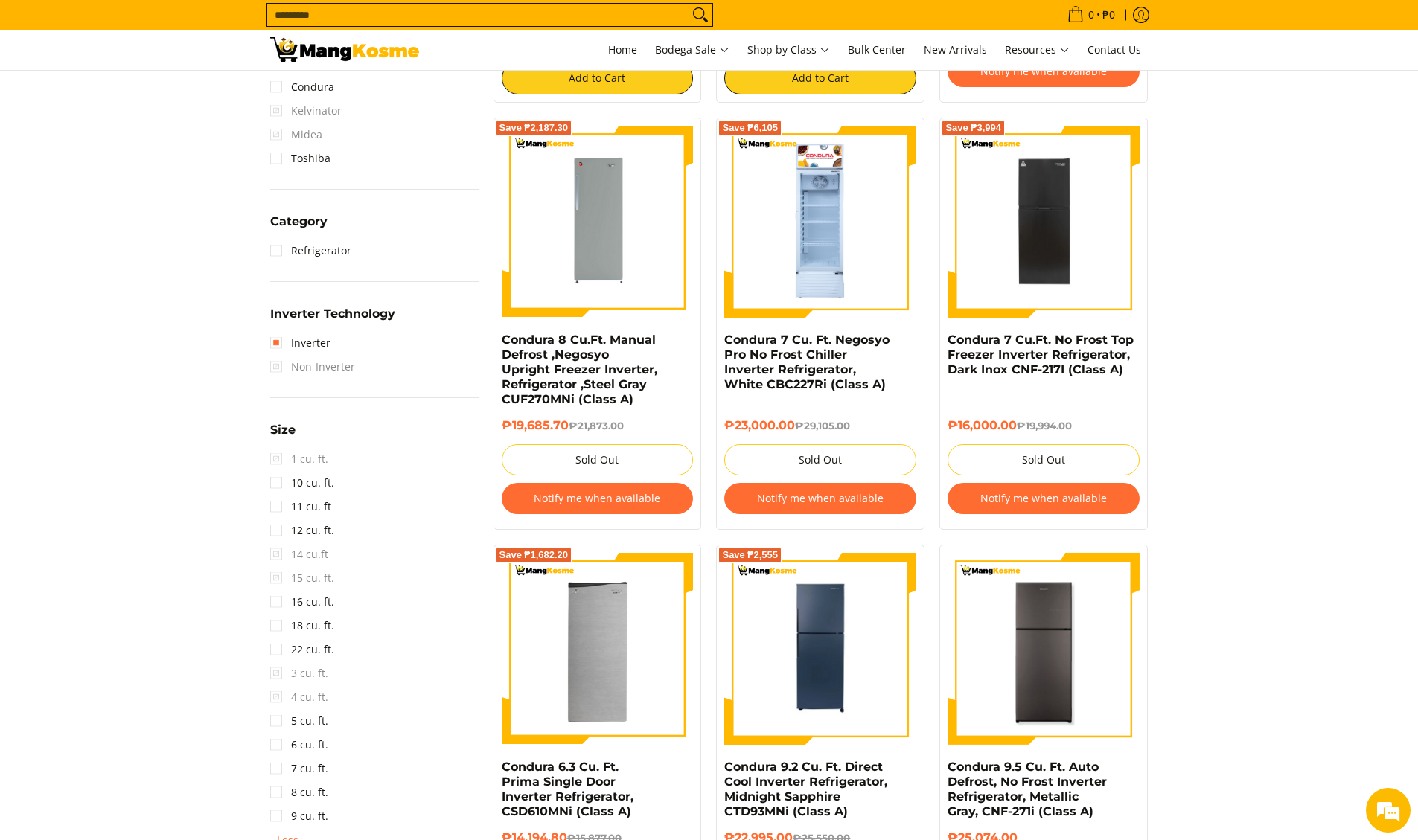
scroll to position [655, 0]
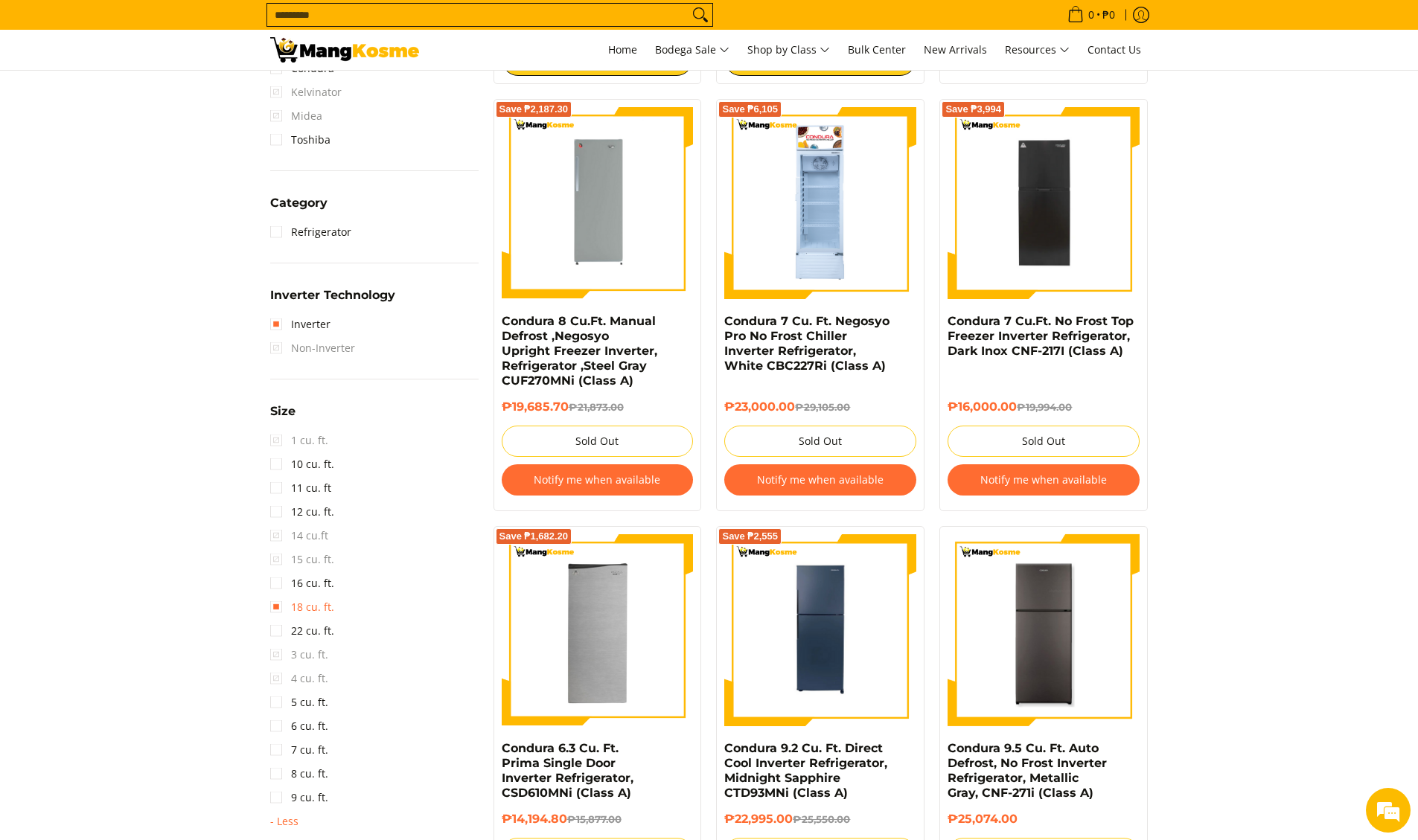
click at [289, 605] on link "18 cu. ft." at bounding box center [303, 606] width 64 height 24
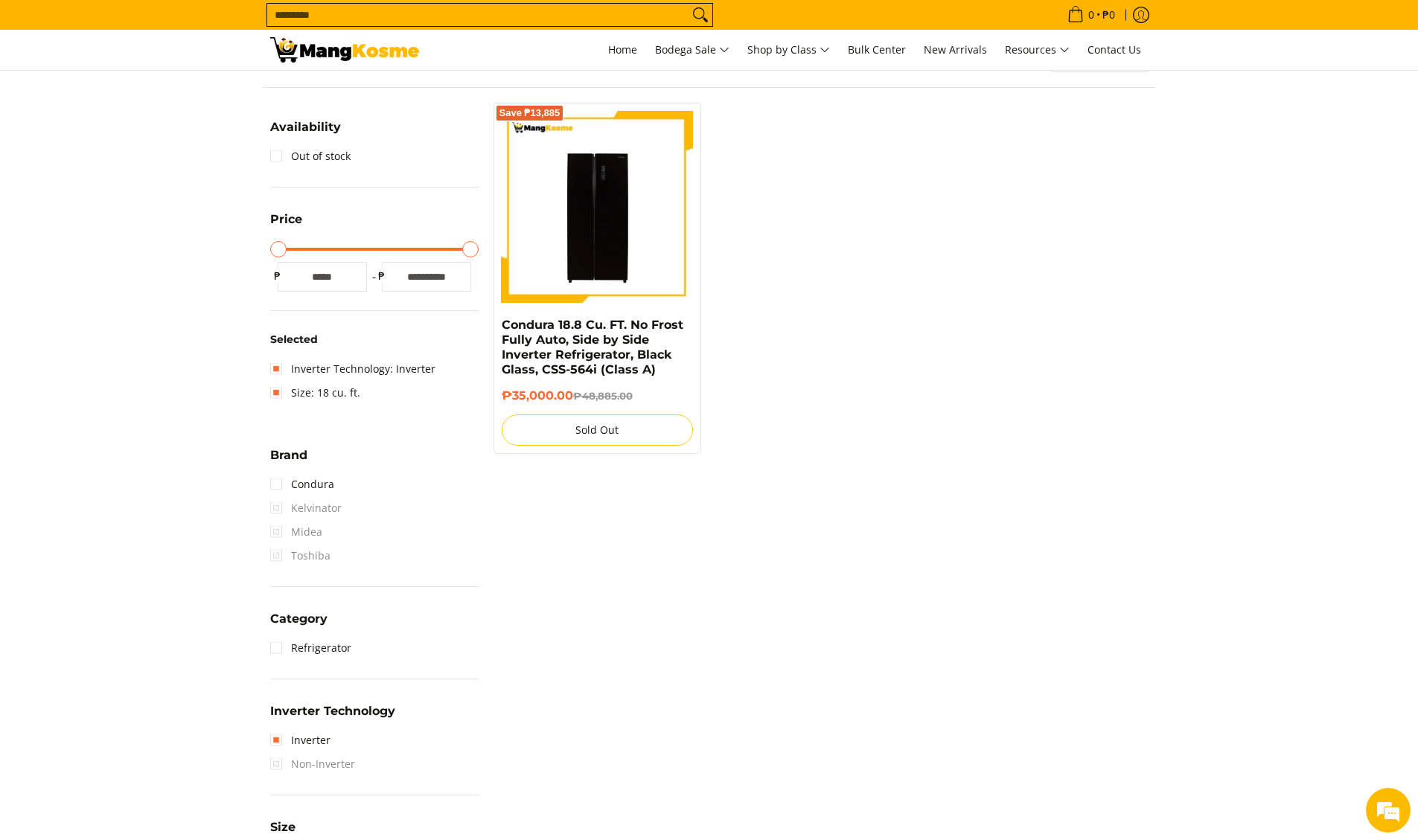
scroll to position [210, 0]
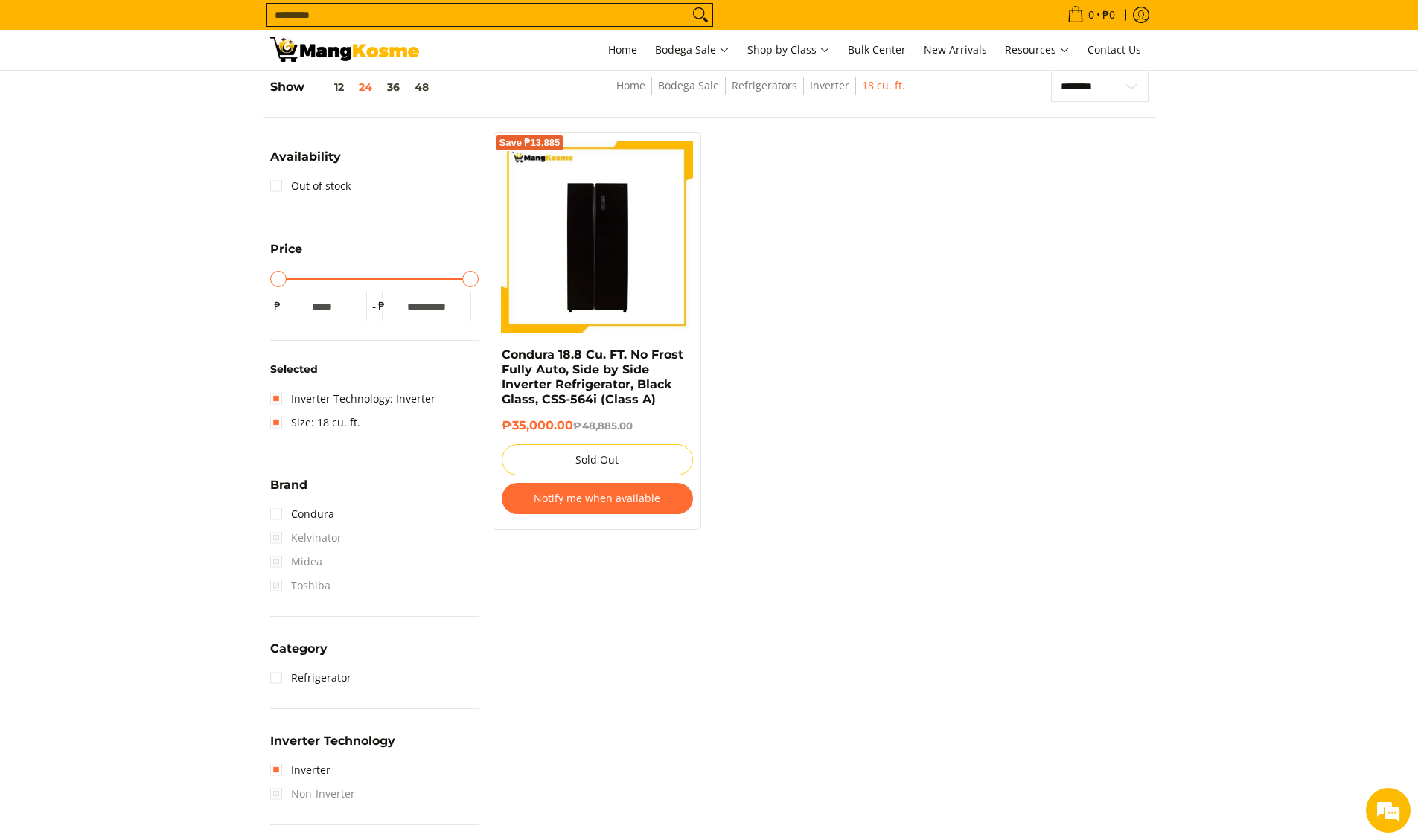
click at [1277, 305] on section "**********" at bounding box center [709, 657] width 1418 height 1203
